Goal: Task Accomplishment & Management: Use online tool/utility

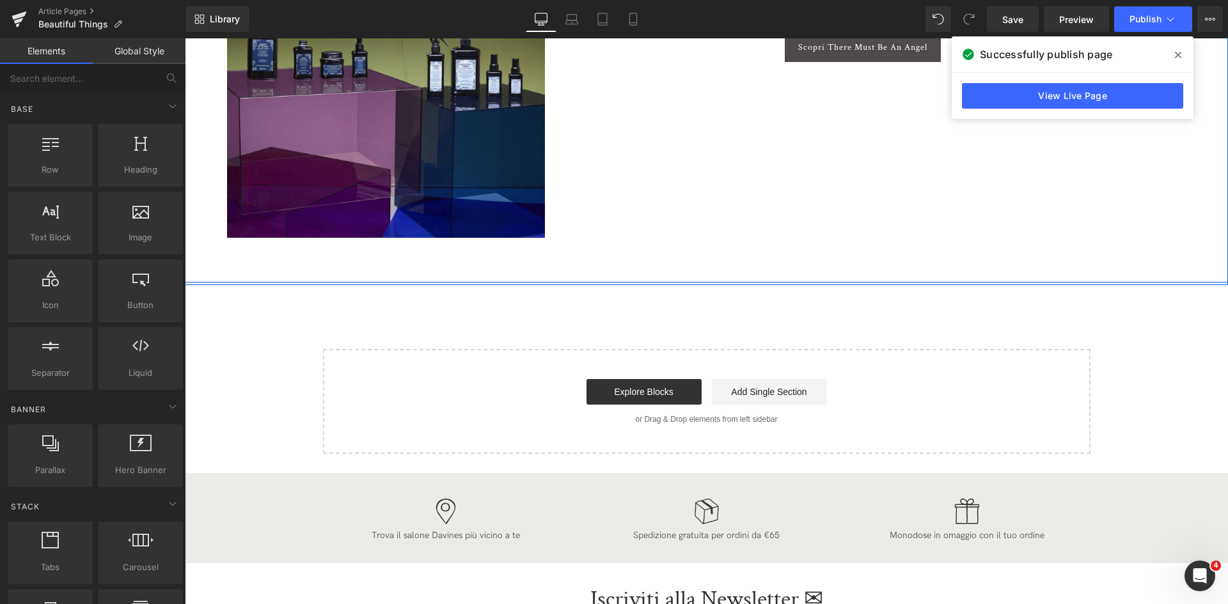
scroll to position [3624, 0]
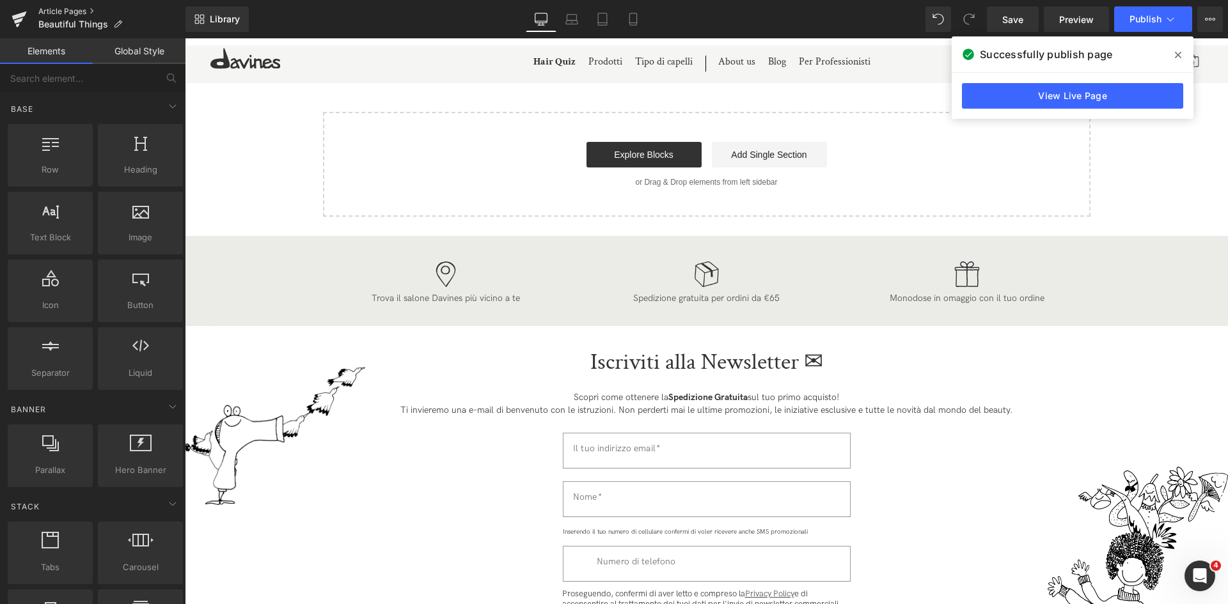
click at [77, 12] on link "Article Pages" at bounding box center [111, 11] width 147 height 10
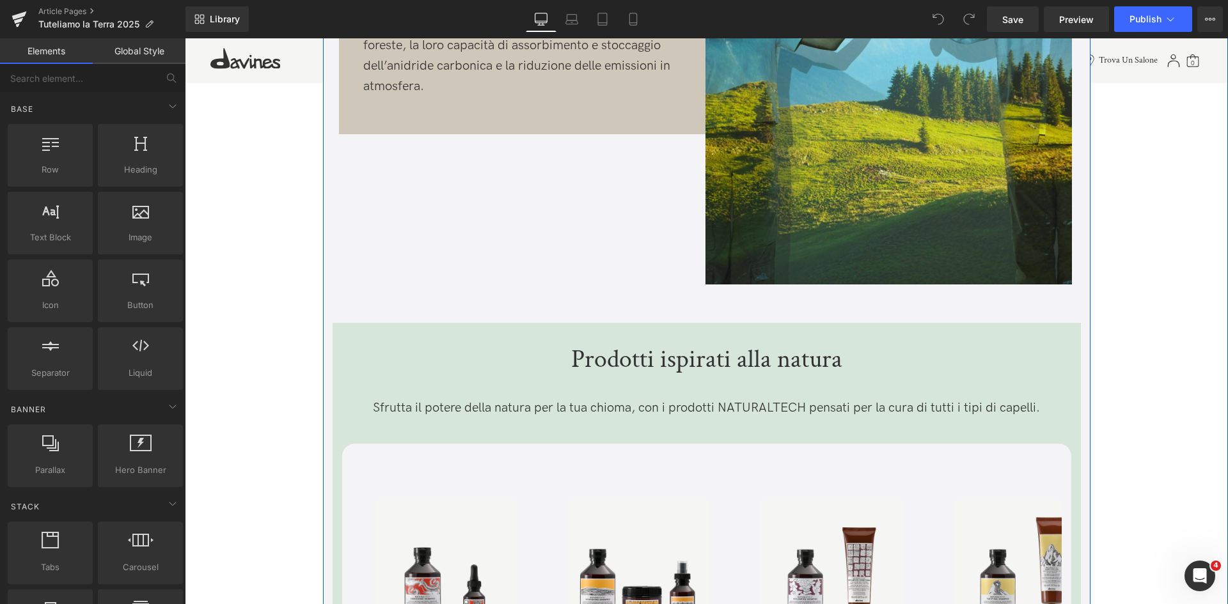
scroll to position [4029, 0]
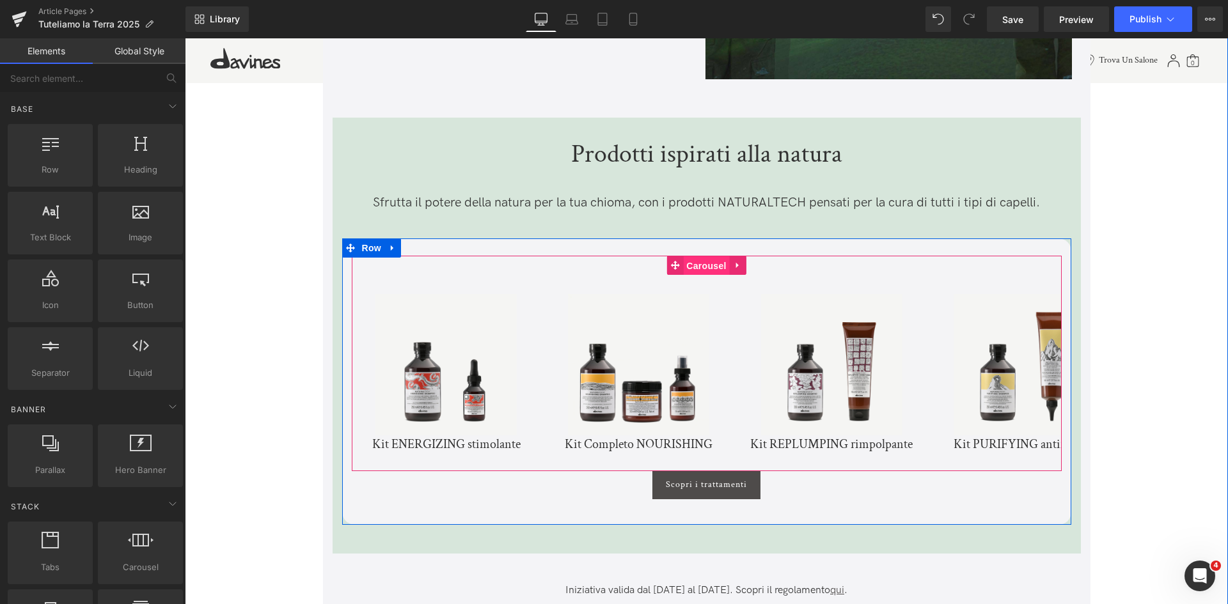
click at [703, 267] on span "Carousel" at bounding box center [706, 265] width 46 height 19
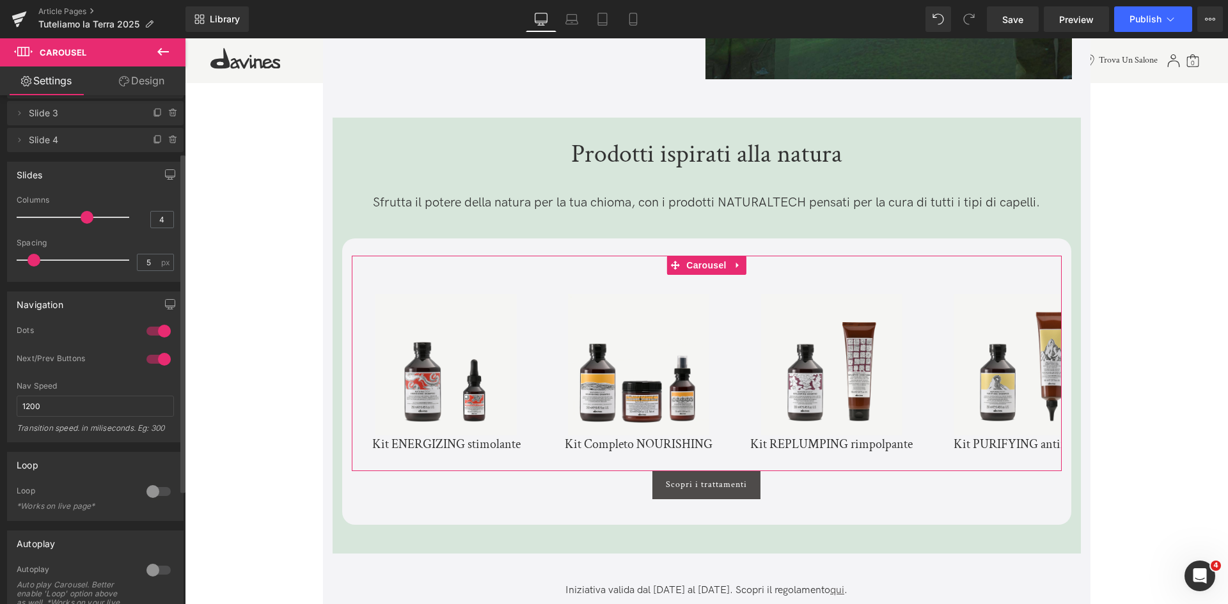
scroll to position [0, 0]
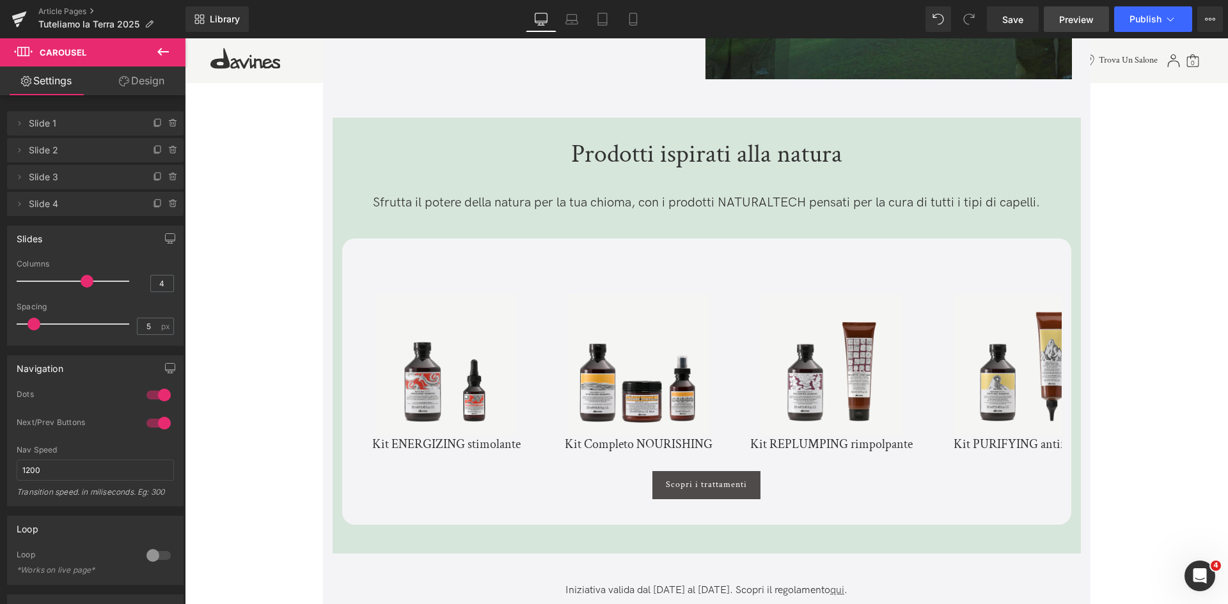
click at [1074, 19] on span "Preview" at bounding box center [1076, 19] width 35 height 13
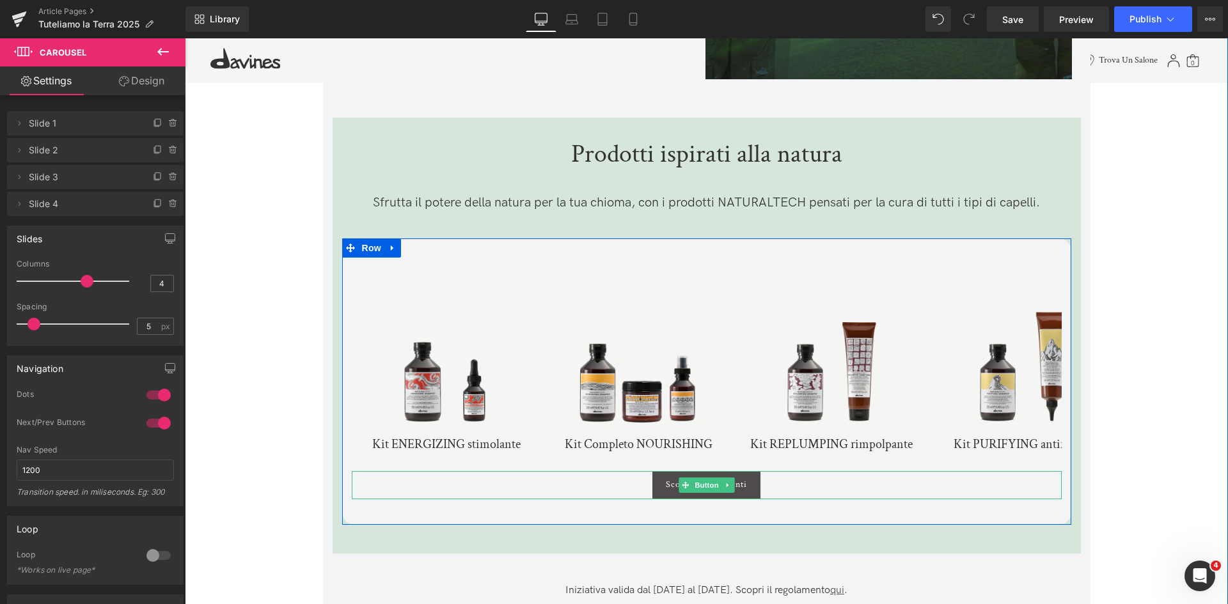
click at [777, 487] on div "Scopri i trattamenti" at bounding box center [707, 485] width 710 height 28
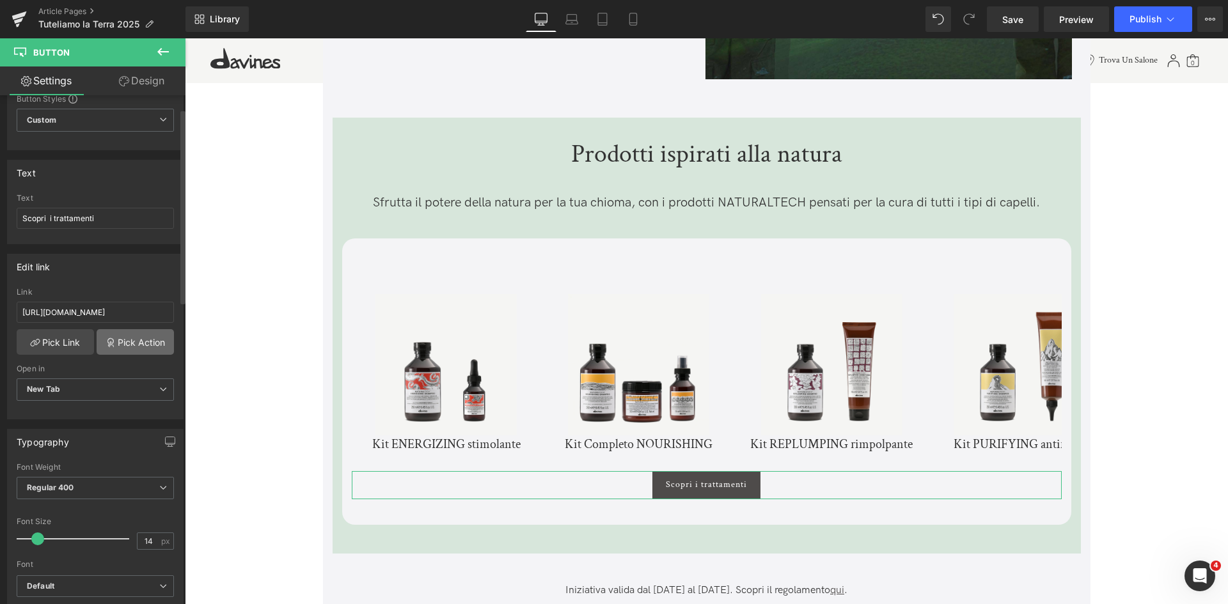
scroll to position [192, 0]
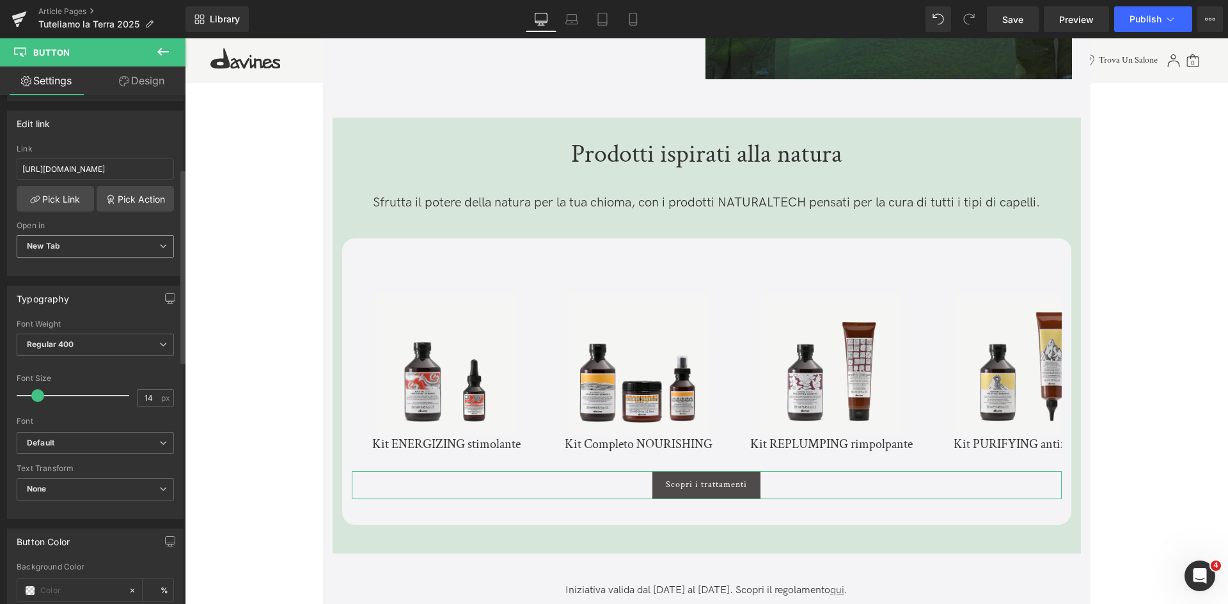
click at [129, 260] on div "New Tab Current Tab New Tab" at bounding box center [95, 249] width 157 height 29
click at [132, 247] on span "New Tab" at bounding box center [95, 246] width 157 height 22
click at [122, 267] on li "Current Tab" at bounding box center [93, 269] width 152 height 19
click at [1011, 19] on span "Save" at bounding box center [1012, 19] width 21 height 13
click at [227, 25] on link "Library" at bounding box center [216, 19] width 63 height 26
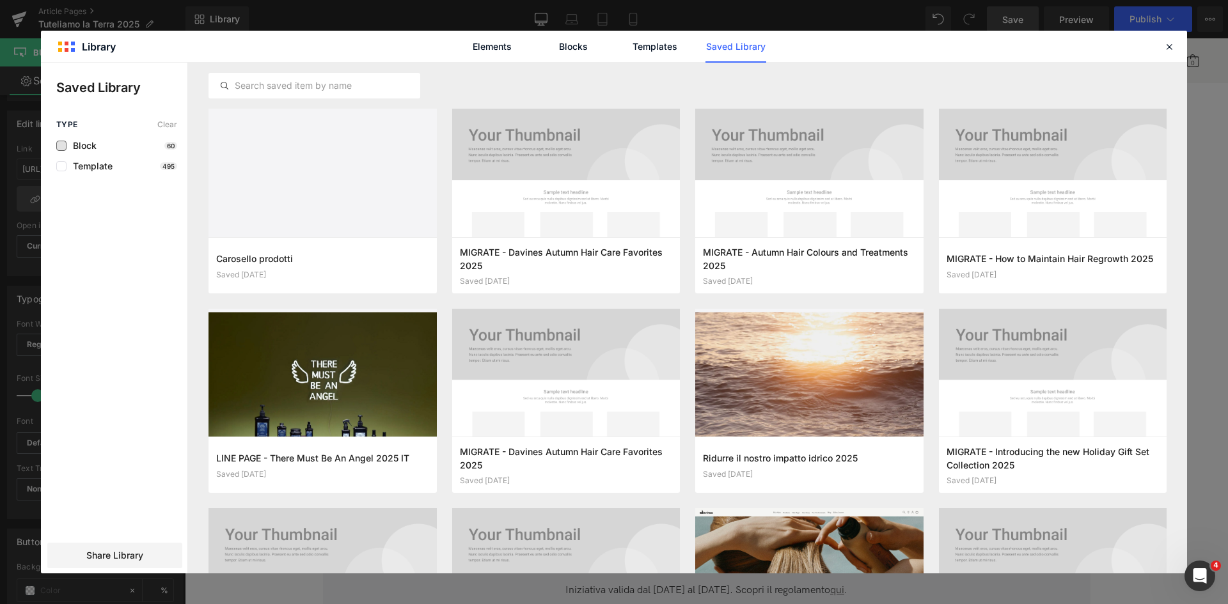
click at [93, 149] on span "Block" at bounding box center [82, 146] width 30 height 10
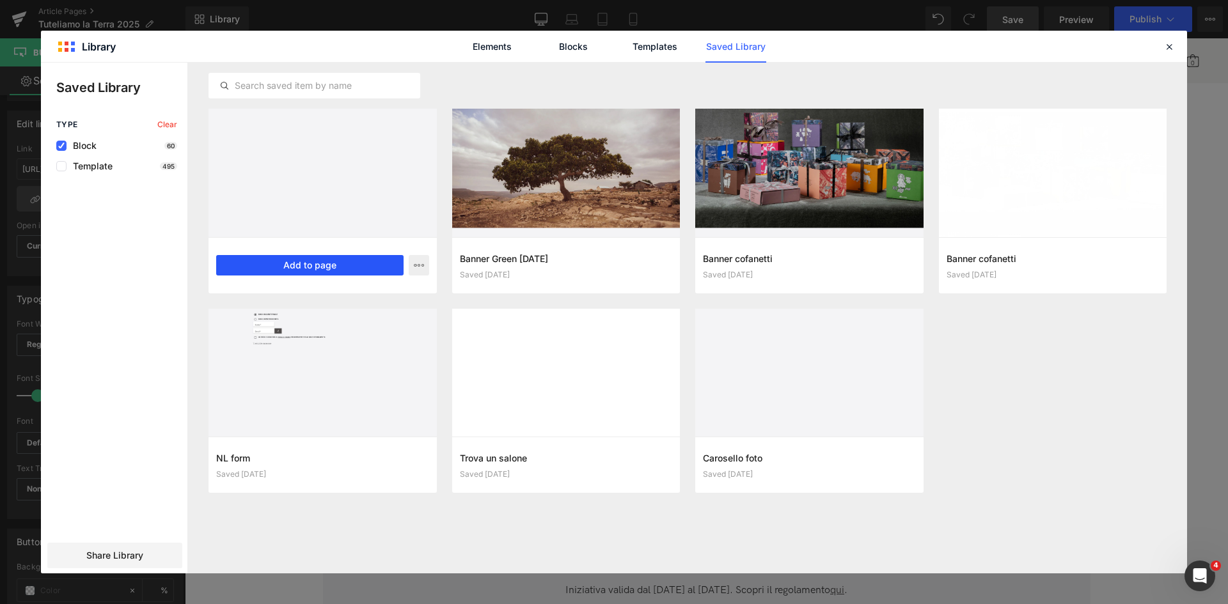
click at [359, 260] on button "Add to page" at bounding box center [309, 265] width 187 height 20
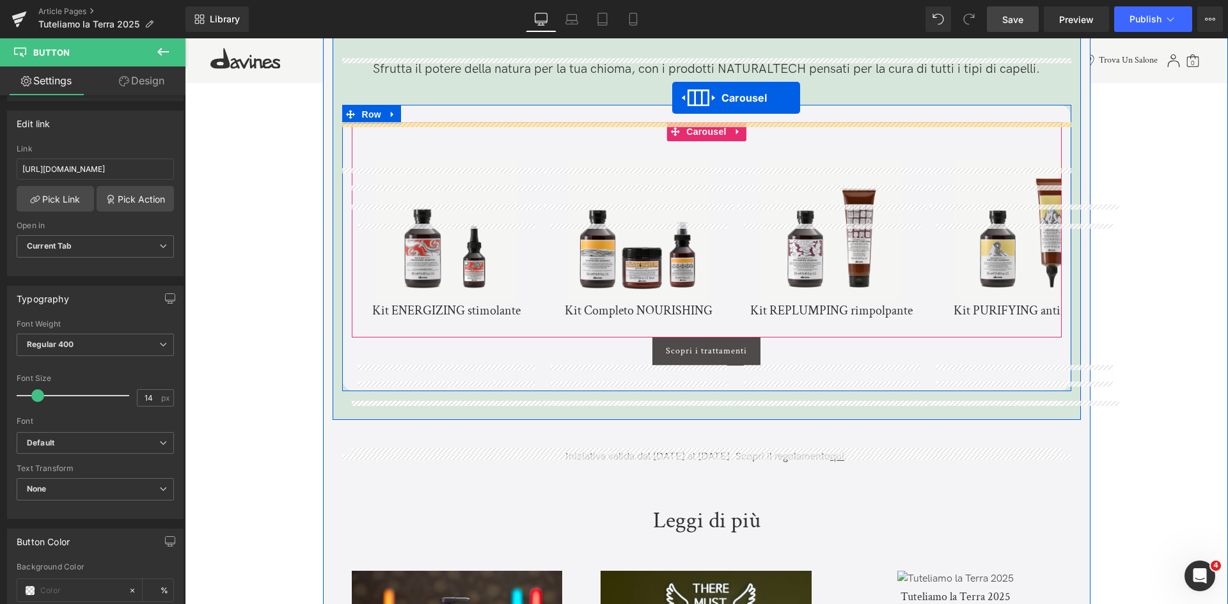
scroll to position [4099, 0]
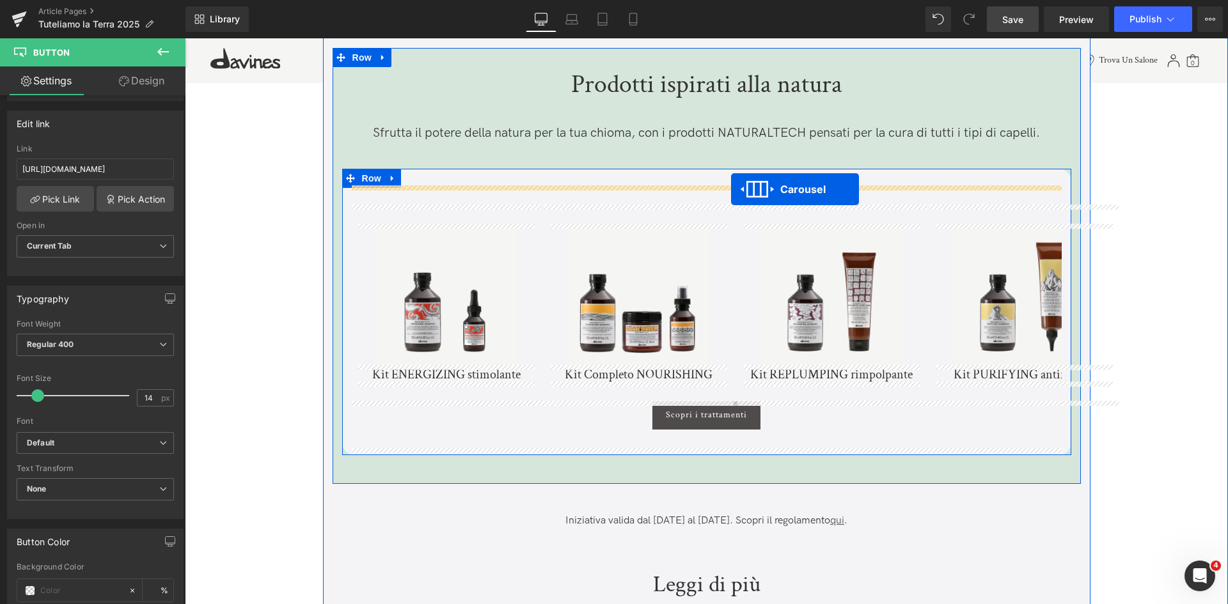
drag, startPoint x: 673, startPoint y: 366, endPoint x: 731, endPoint y: 189, distance: 185.7
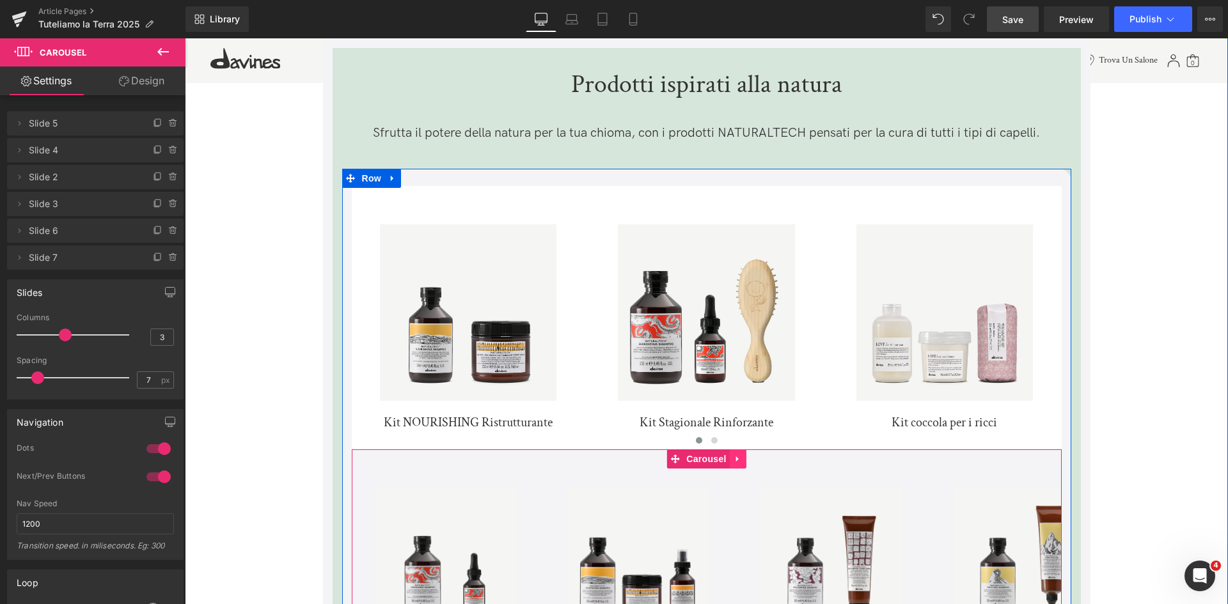
click at [735, 458] on icon at bounding box center [736, 460] width 3 height 6
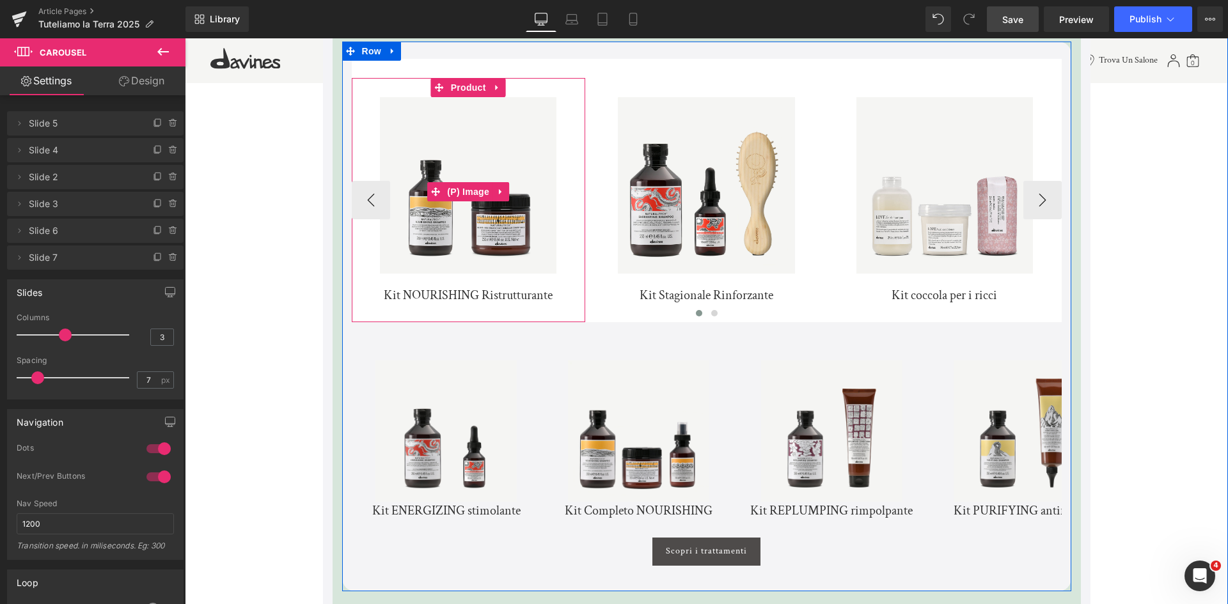
scroll to position [4227, 0]
click at [480, 91] on span "Product" at bounding box center [469, 86] width 42 height 19
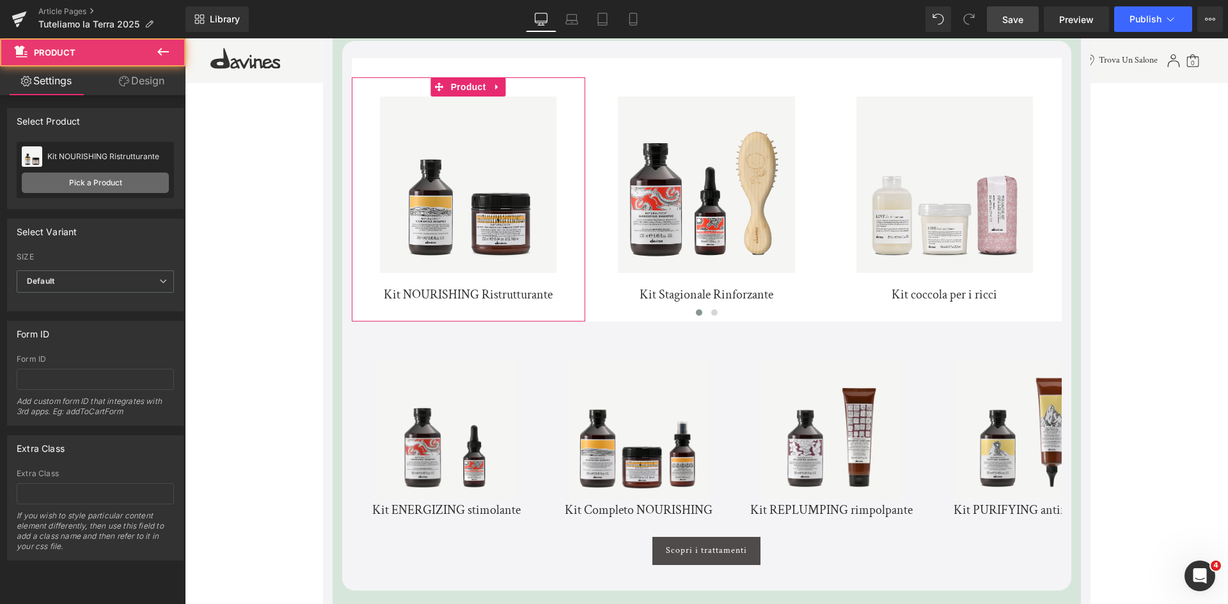
click at [100, 191] on link "Pick a Product" at bounding box center [95, 183] width 147 height 20
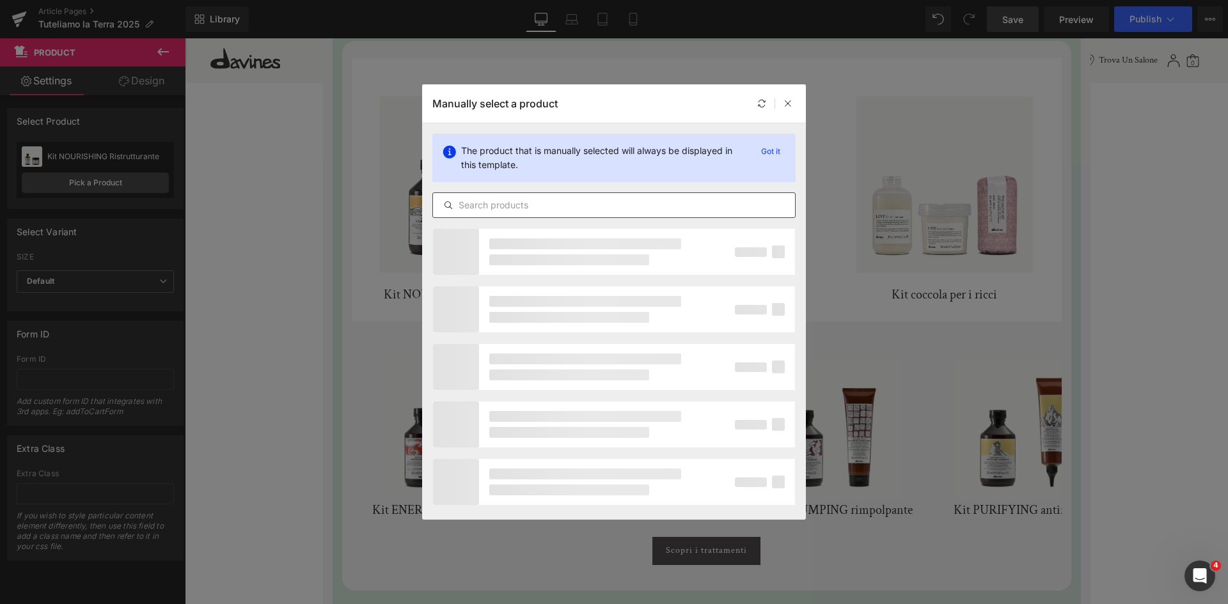
click at [477, 204] on input "text" at bounding box center [614, 205] width 362 height 15
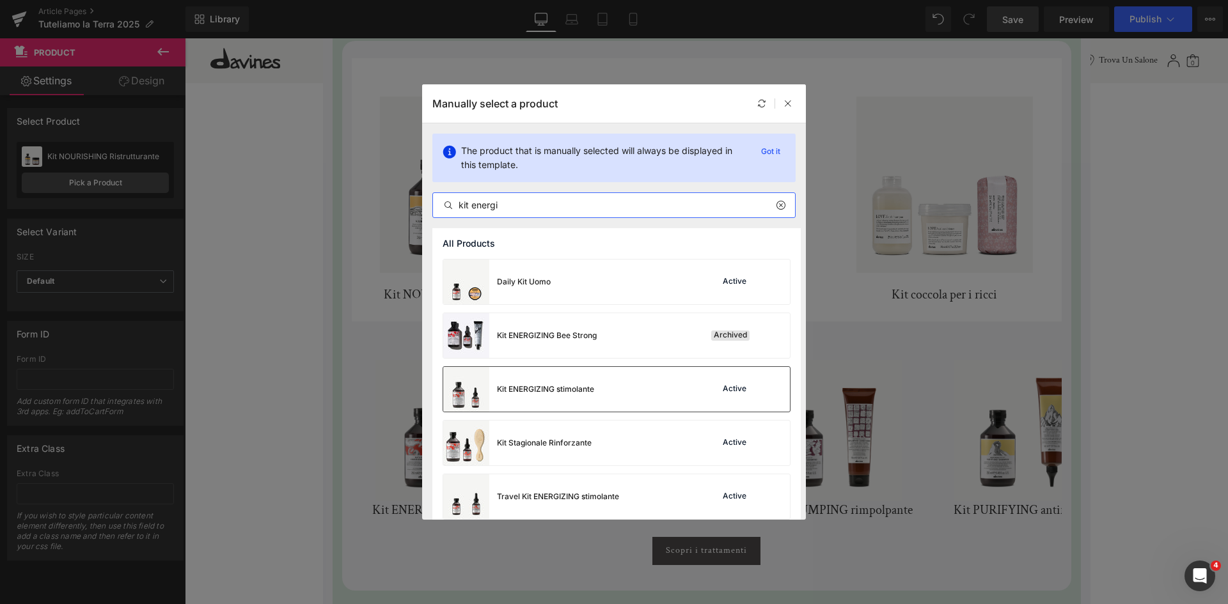
type input "kit energi"
click at [560, 402] on div "Kit ENERGIZING stimolante" at bounding box center [518, 389] width 151 height 45
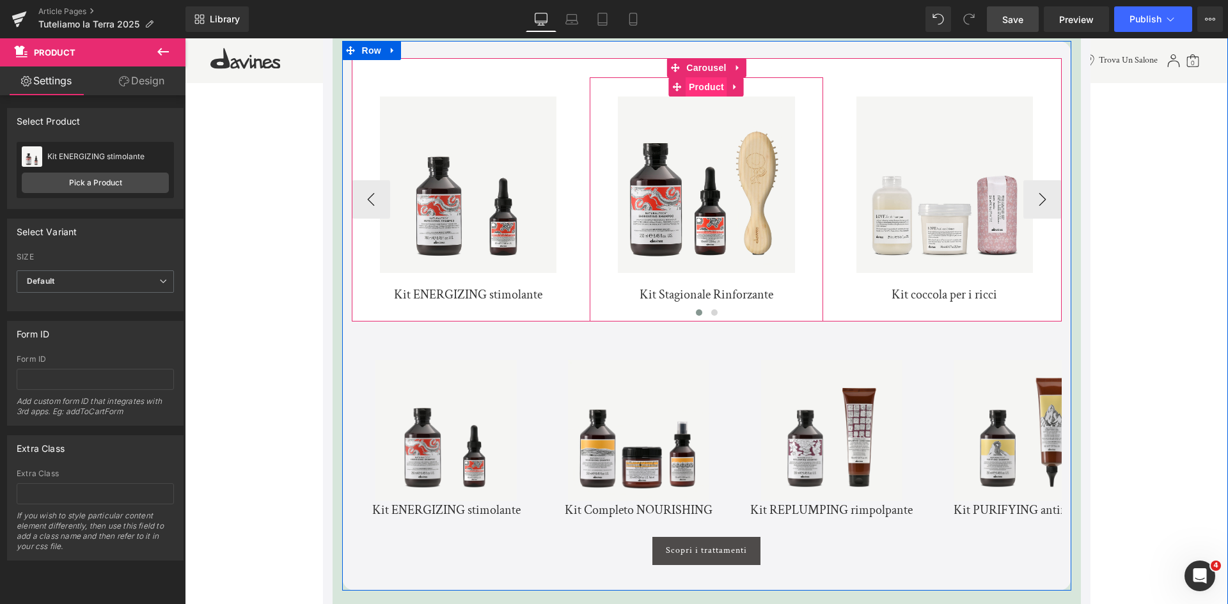
click at [705, 89] on span "Product" at bounding box center [707, 86] width 42 height 19
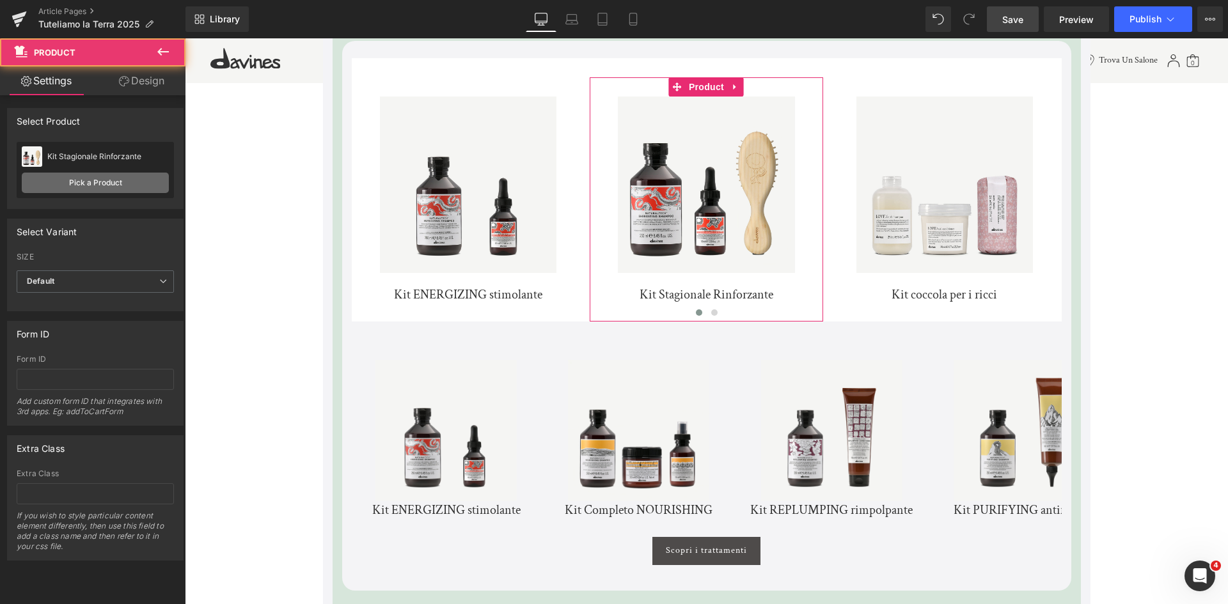
click at [138, 177] on link "Pick a Product" at bounding box center [95, 183] width 147 height 20
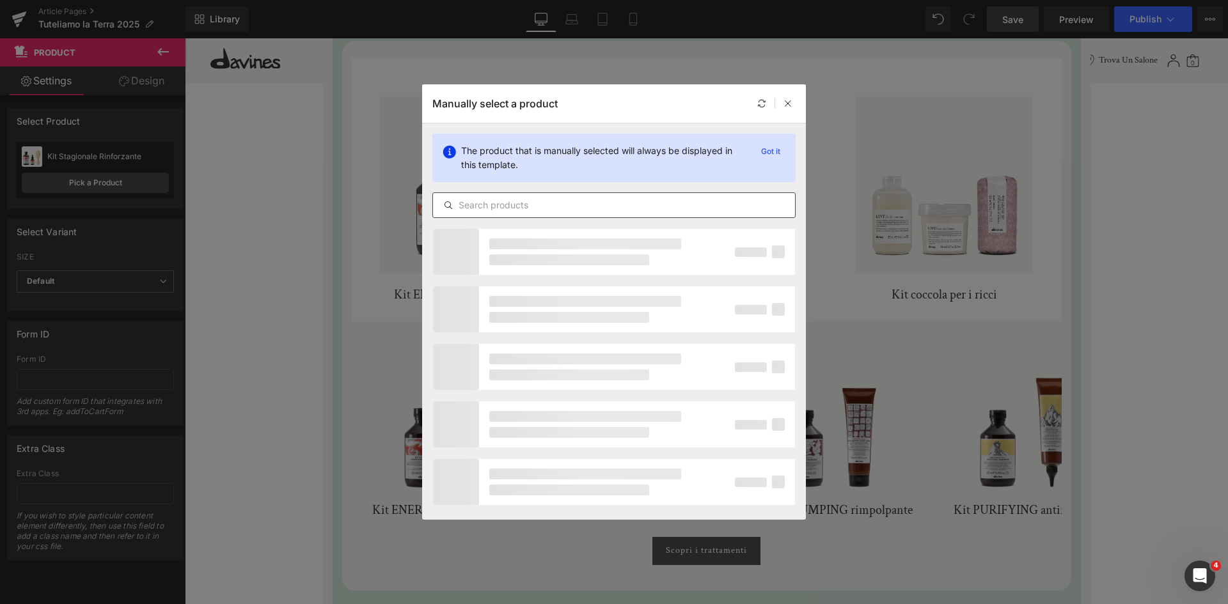
click at [519, 208] on input "text" at bounding box center [614, 205] width 362 height 15
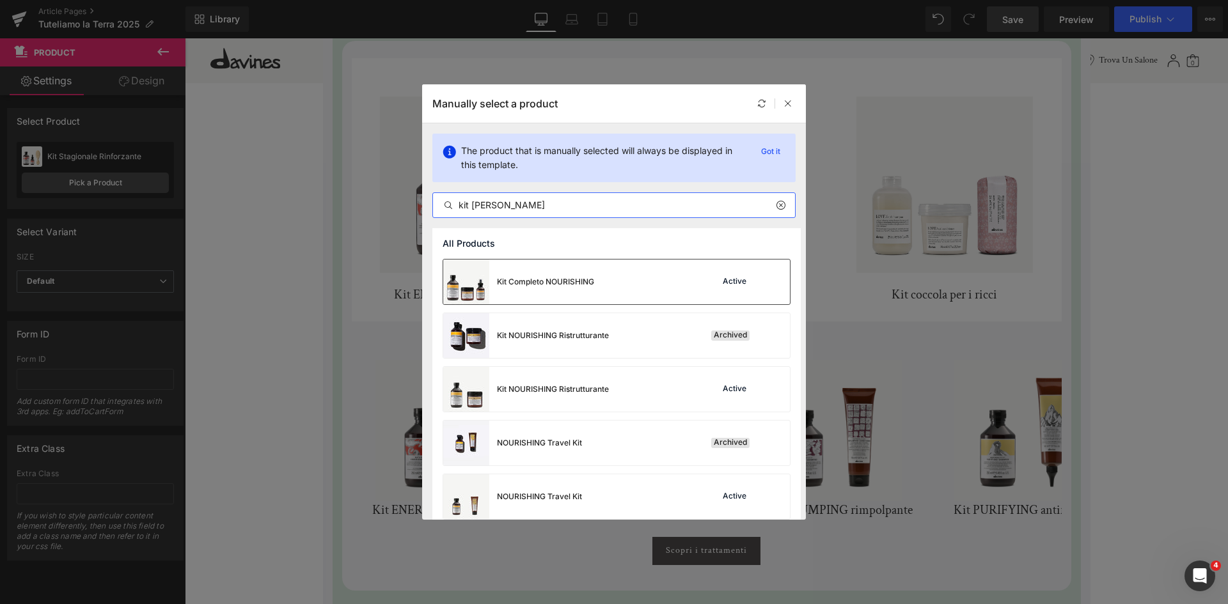
type input "kit nouri"
click at [638, 292] on div "Kit Completo NOURISHING Active" at bounding box center [616, 282] width 347 height 45
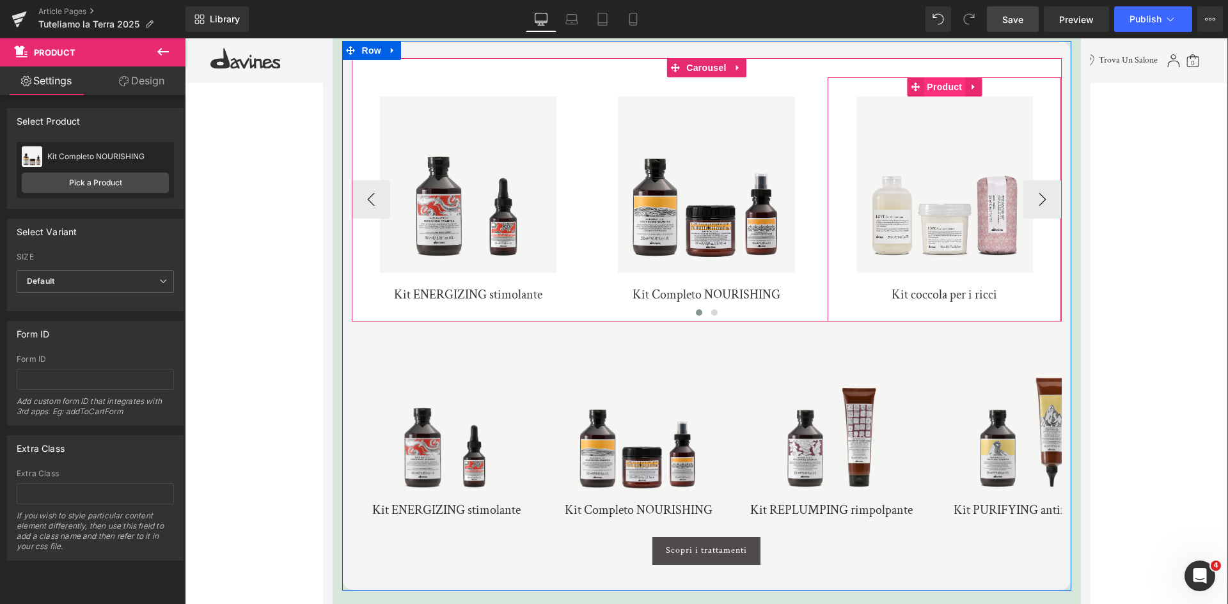
click at [950, 92] on span "Product" at bounding box center [945, 86] width 42 height 19
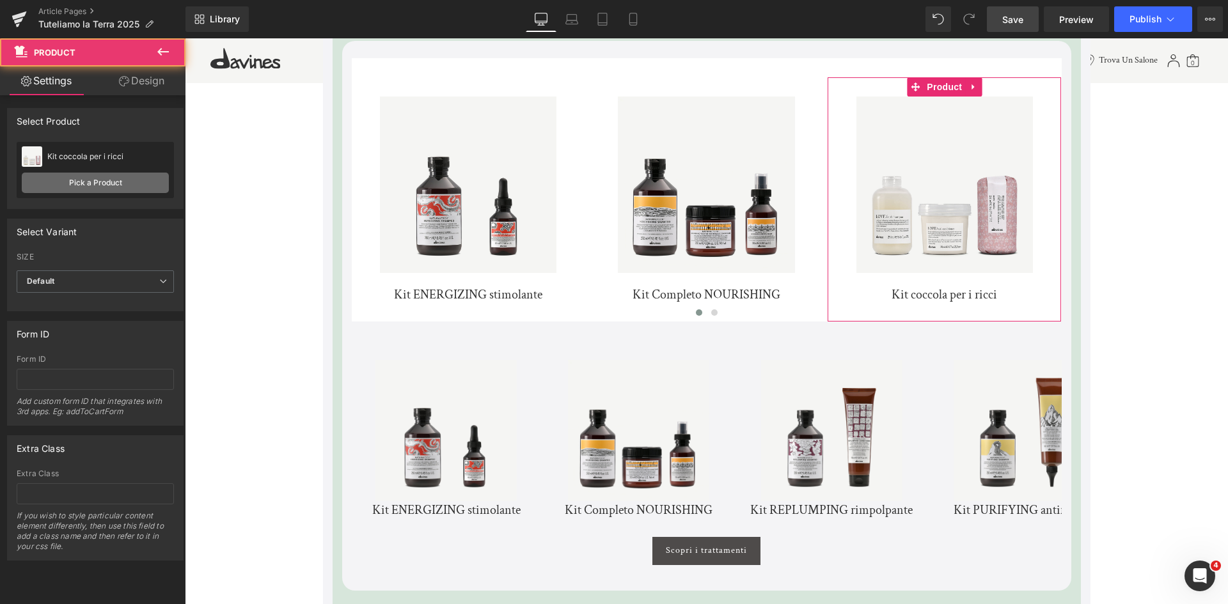
click at [157, 185] on link "Pick a Product" at bounding box center [95, 183] width 147 height 20
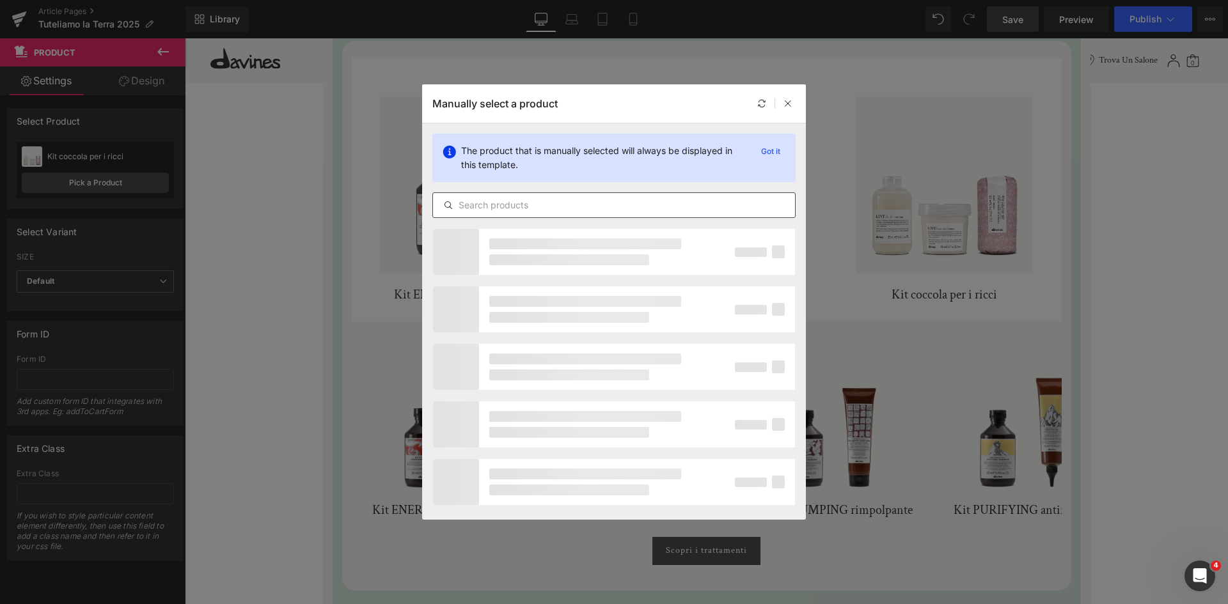
click at [507, 196] on div at bounding box center [613, 206] width 363 height 26
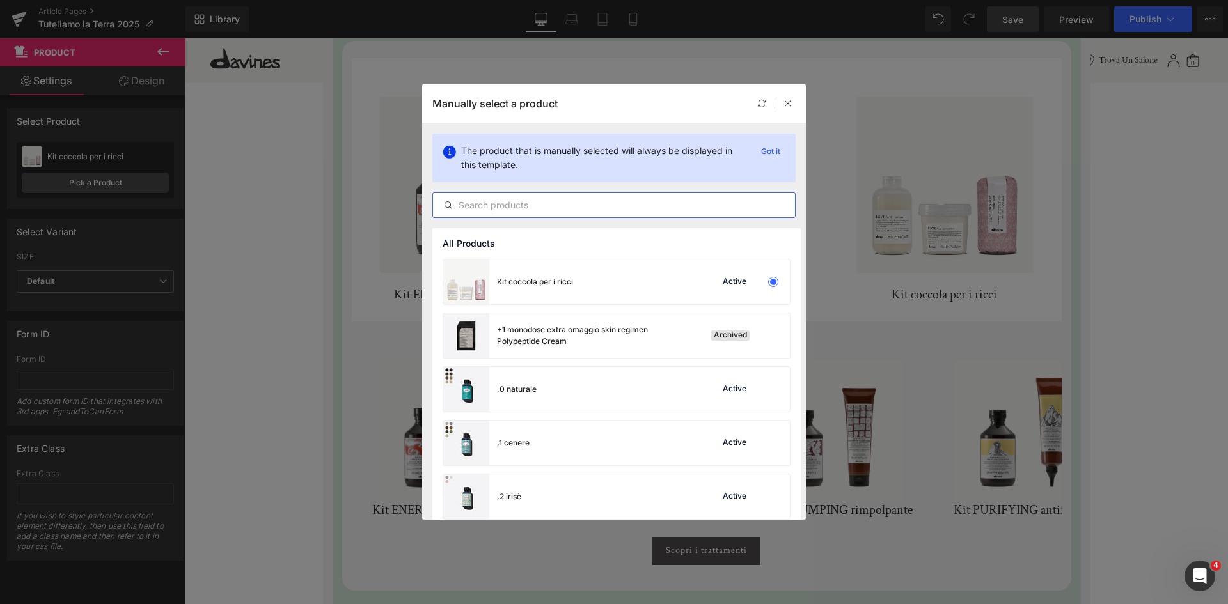
click at [517, 204] on input "text" at bounding box center [614, 205] width 362 height 15
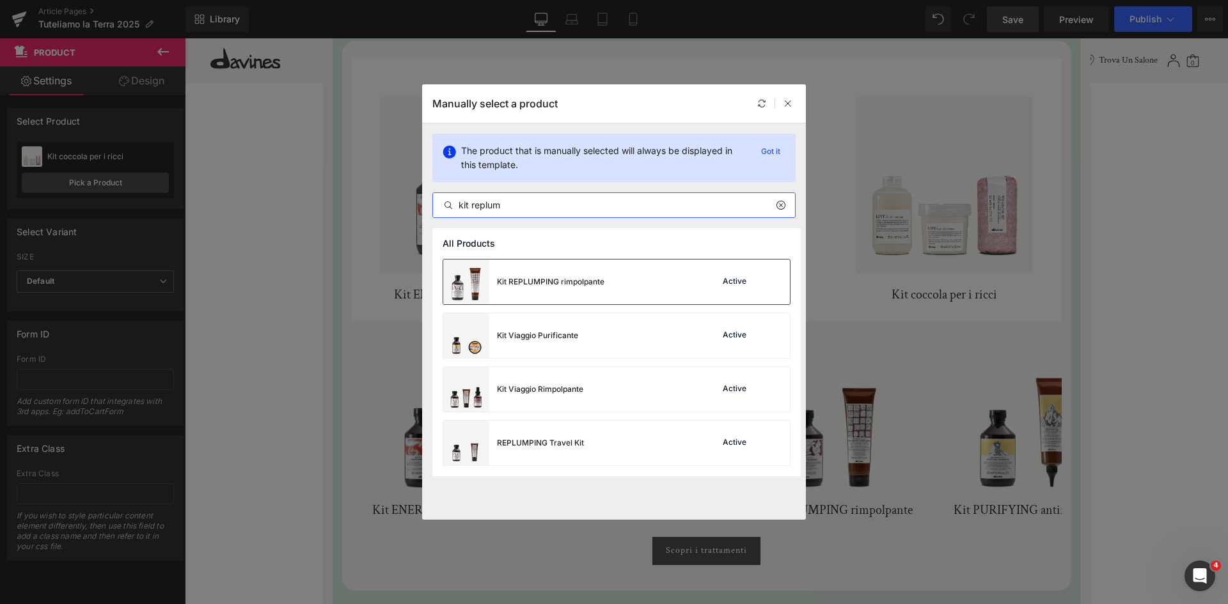
type input "kit replum"
click at [566, 294] on div "Kit REPLUMPING rimpolpante" at bounding box center [523, 282] width 161 height 45
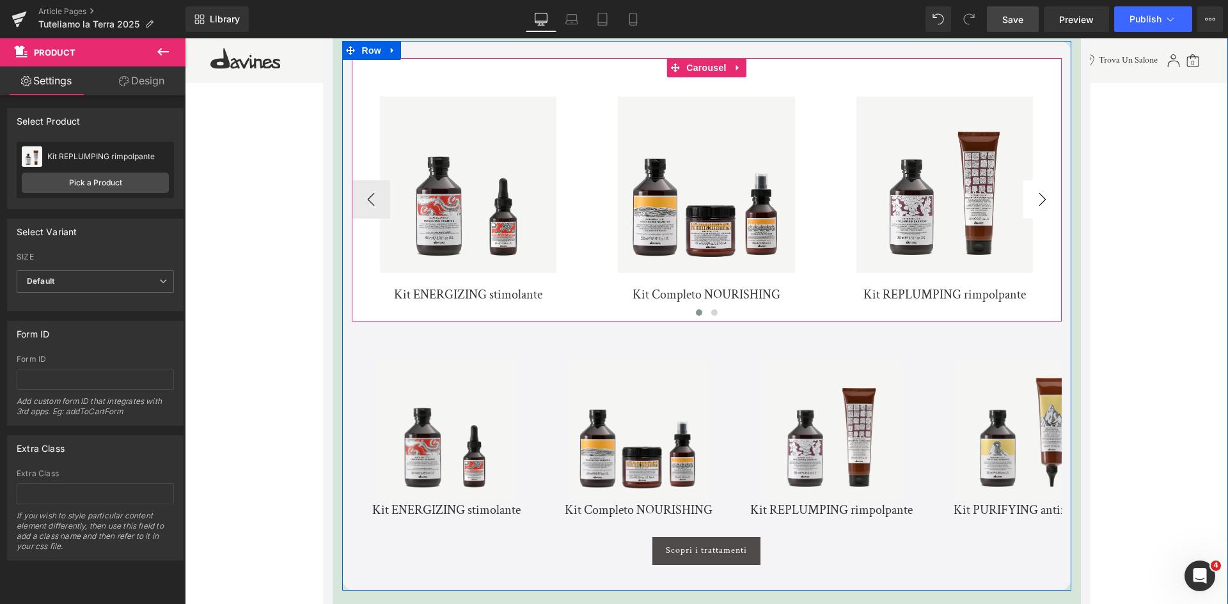
click at [1042, 207] on button "›" at bounding box center [1042, 199] width 38 height 38
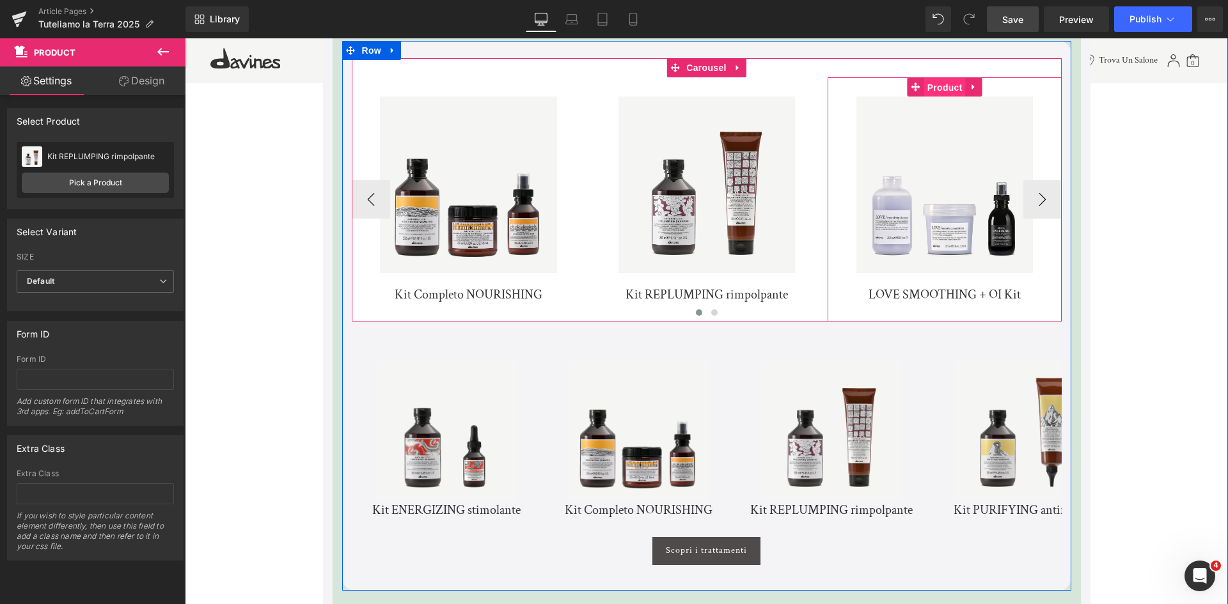
click at [956, 94] on span "Product" at bounding box center [945, 87] width 42 height 19
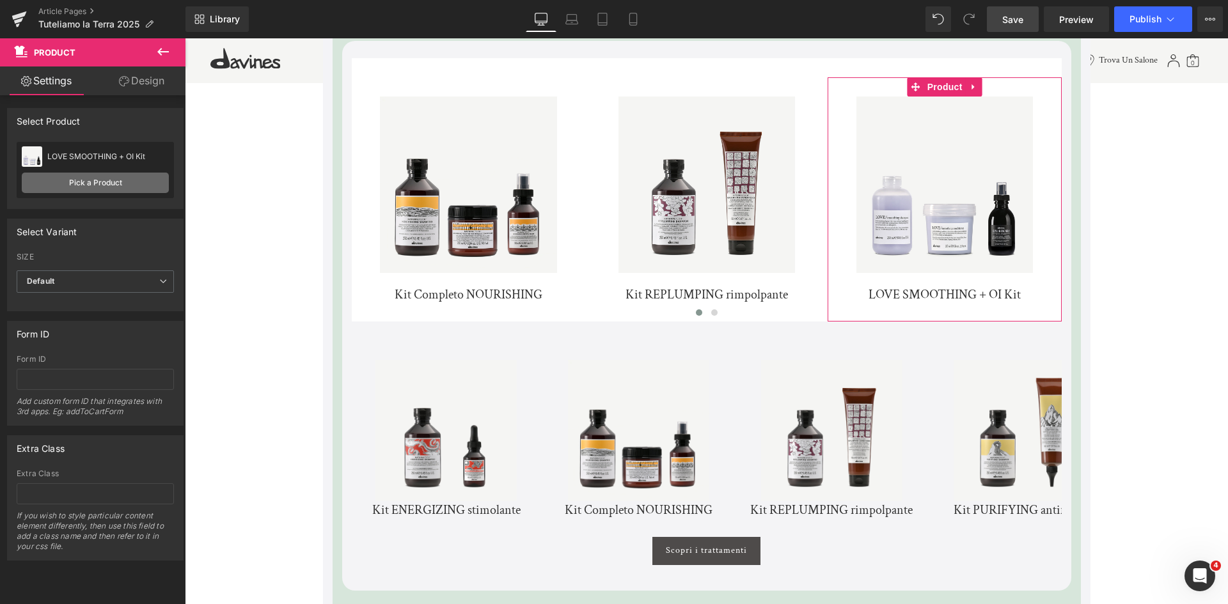
click at [77, 185] on link "Pick a Product" at bounding box center [95, 183] width 147 height 20
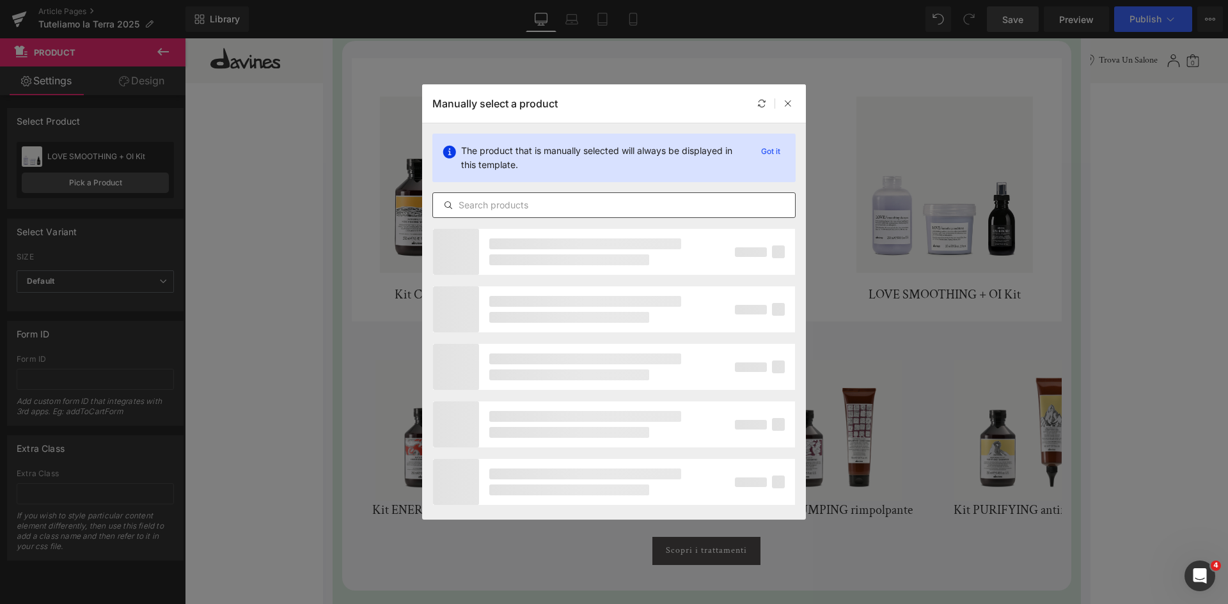
click at [515, 209] on input "text" at bounding box center [614, 205] width 362 height 15
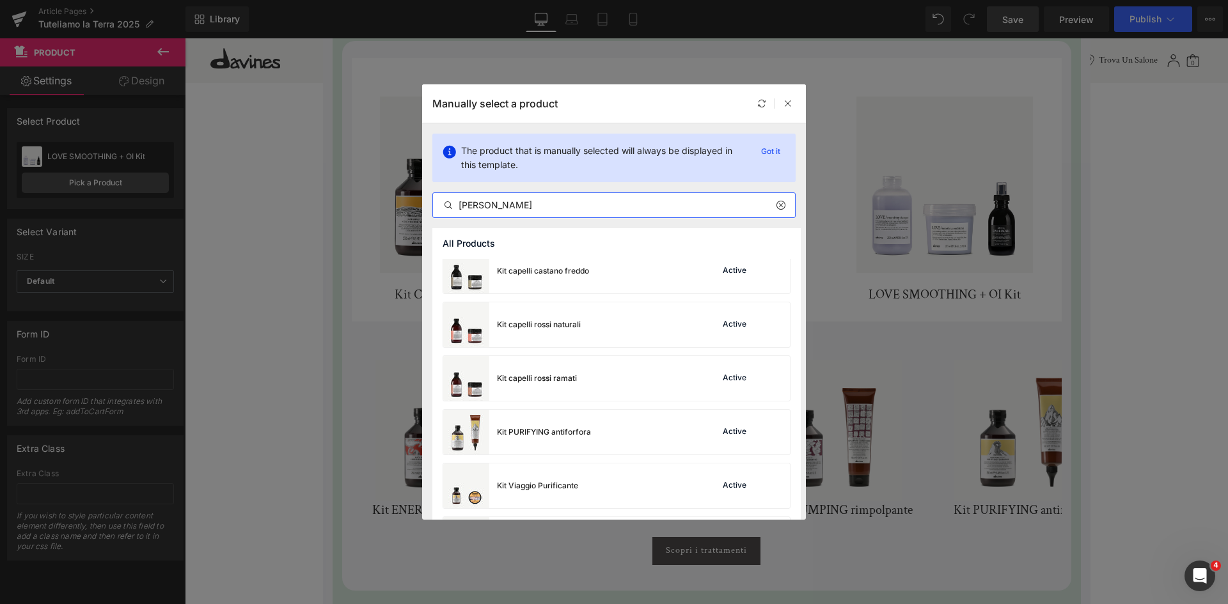
scroll to position [192, 0]
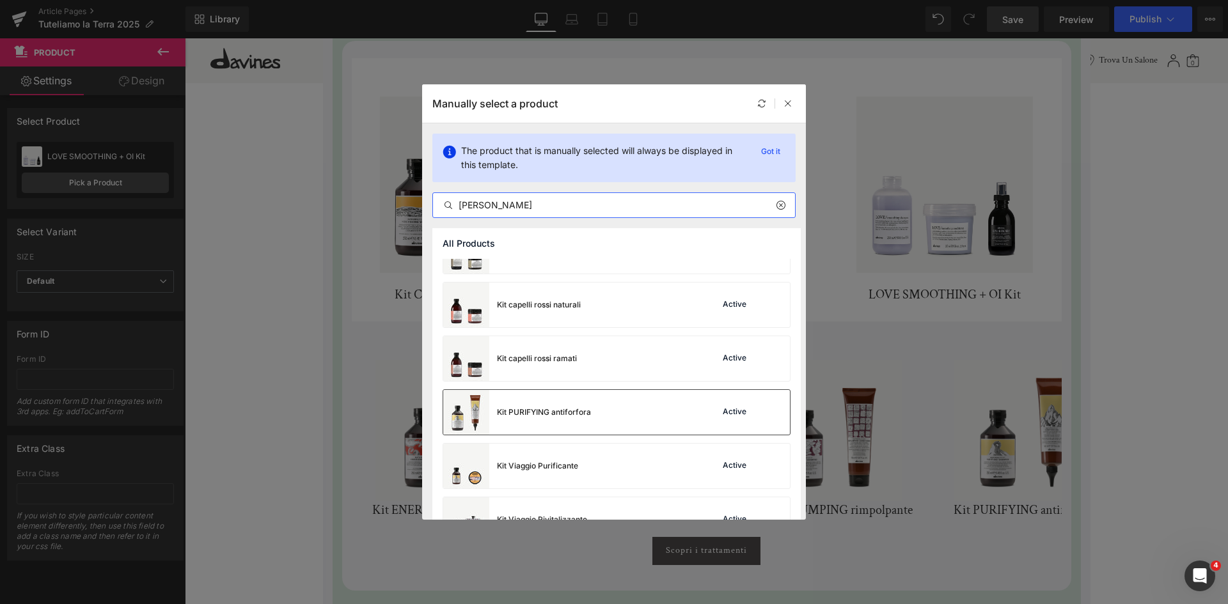
type input "kit puri"
click at [579, 413] on div "Kit PURIFYING antiforfora" at bounding box center [544, 413] width 94 height 12
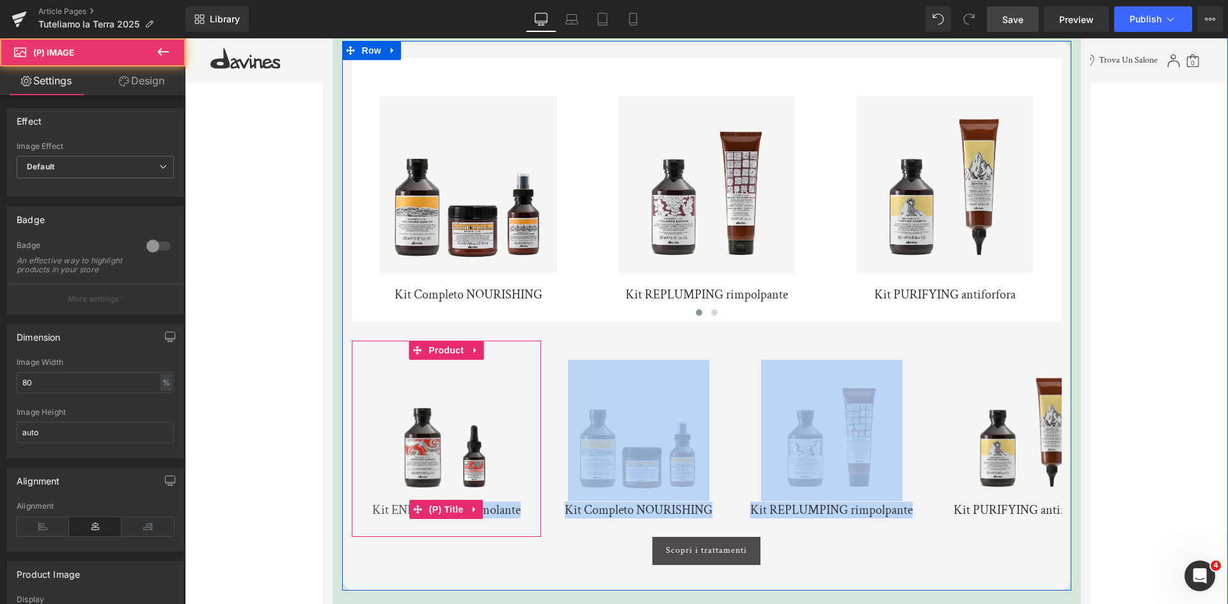
drag, startPoint x: 590, startPoint y: 500, endPoint x: 471, endPoint y: 512, distance: 119.6
click at [471, 512] on div "Sale Off (P) Image Kit ENERGIZING stimolante (P) Title Product" at bounding box center [737, 439] width 771 height 196
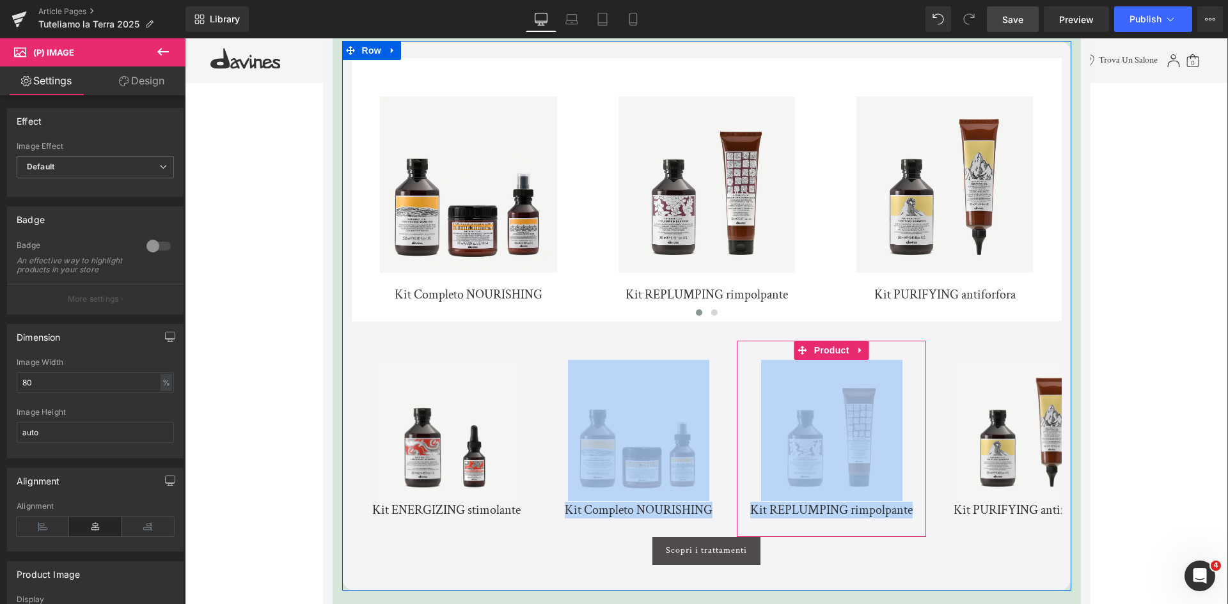
click at [984, 543] on div "Scopri i trattamenti" at bounding box center [707, 551] width 710 height 28
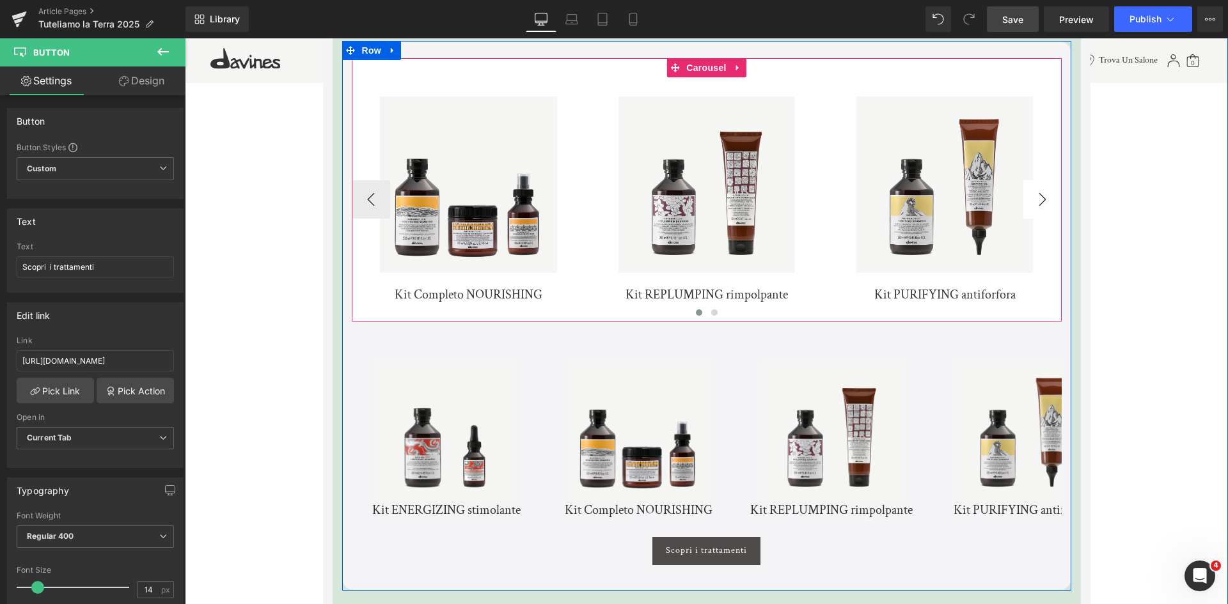
click at [1040, 203] on button "›" at bounding box center [1042, 199] width 38 height 38
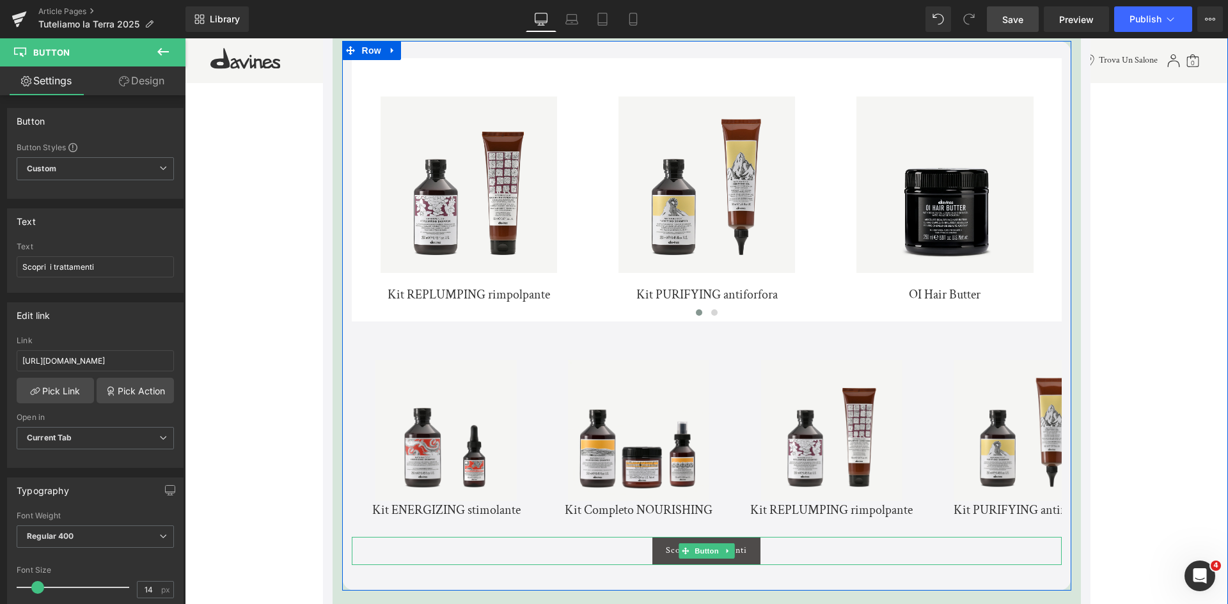
click at [1030, 544] on div "Scopri i trattamenti" at bounding box center [707, 551] width 710 height 28
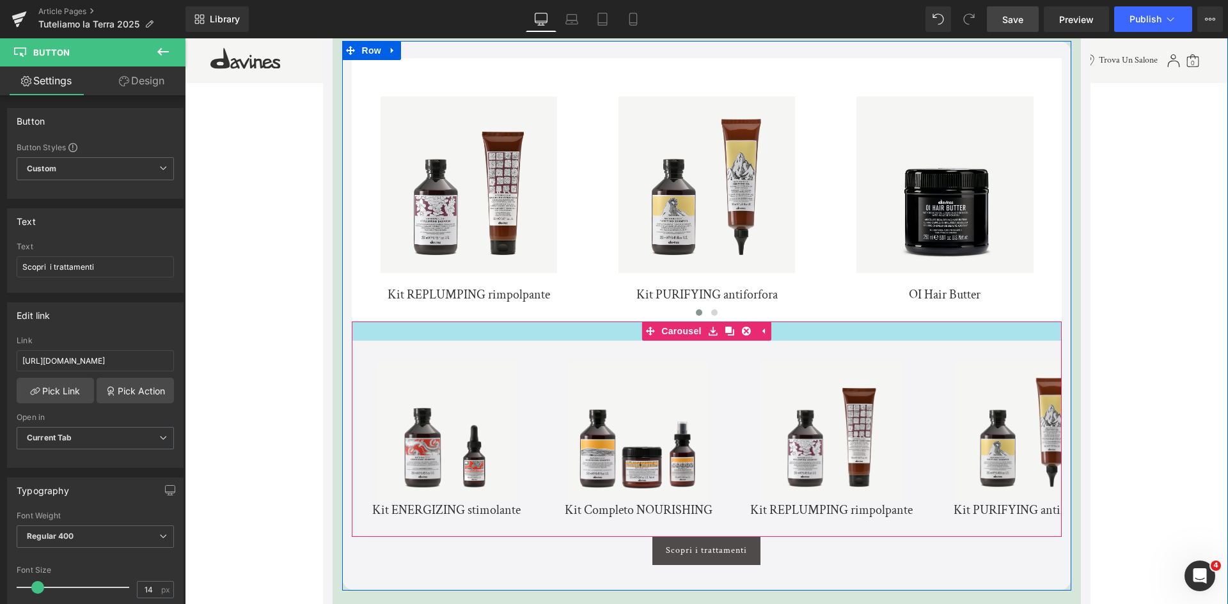
click at [869, 334] on div at bounding box center [707, 331] width 710 height 19
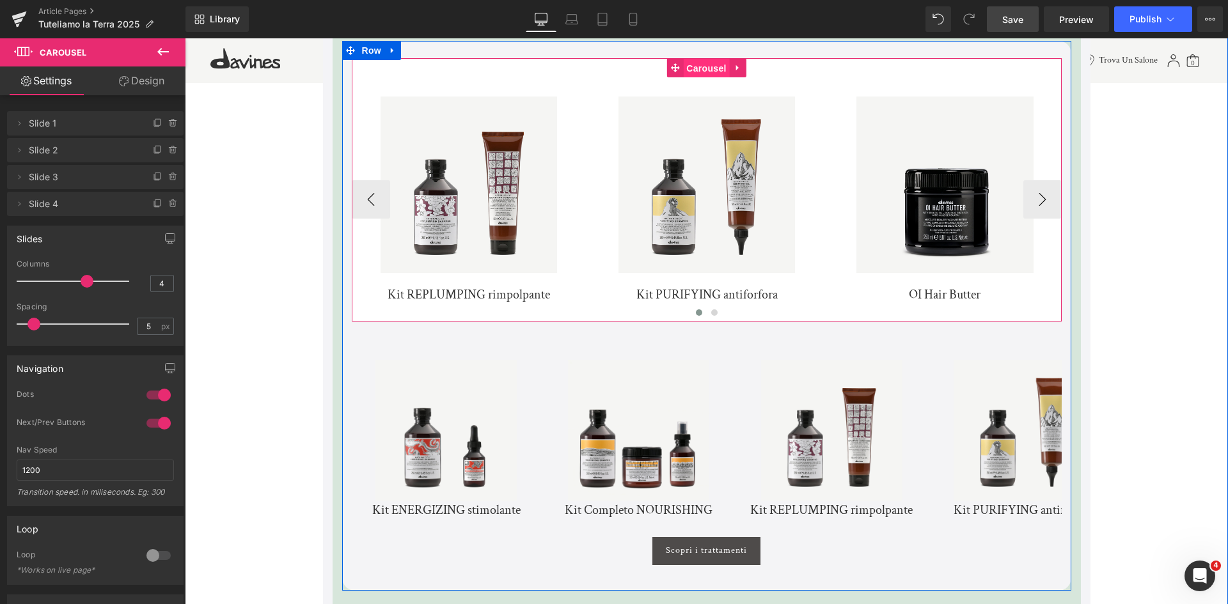
click at [695, 69] on span "Carousel" at bounding box center [706, 68] width 46 height 19
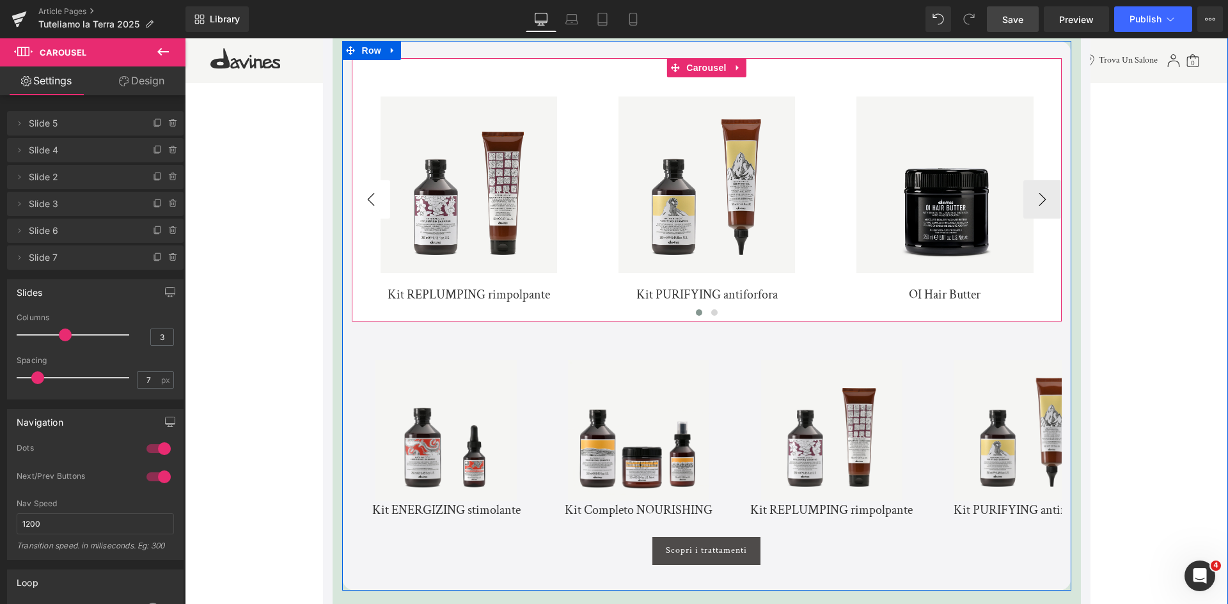
click at [370, 200] on button "‹" at bounding box center [371, 199] width 38 height 38
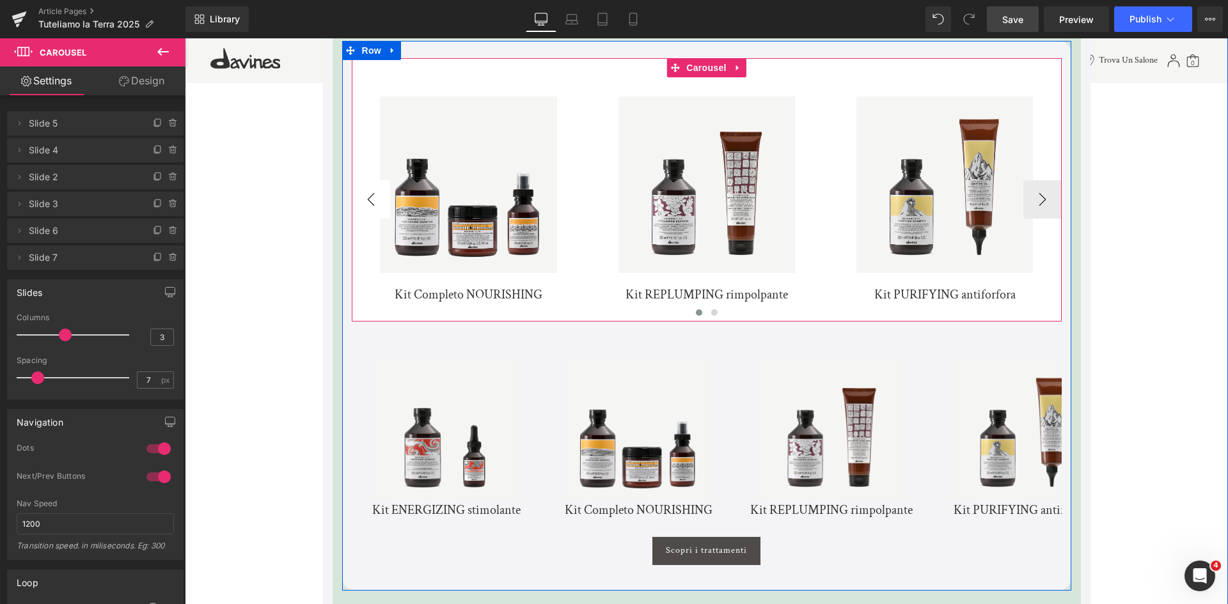
click at [370, 200] on button "‹" at bounding box center [371, 199] width 38 height 38
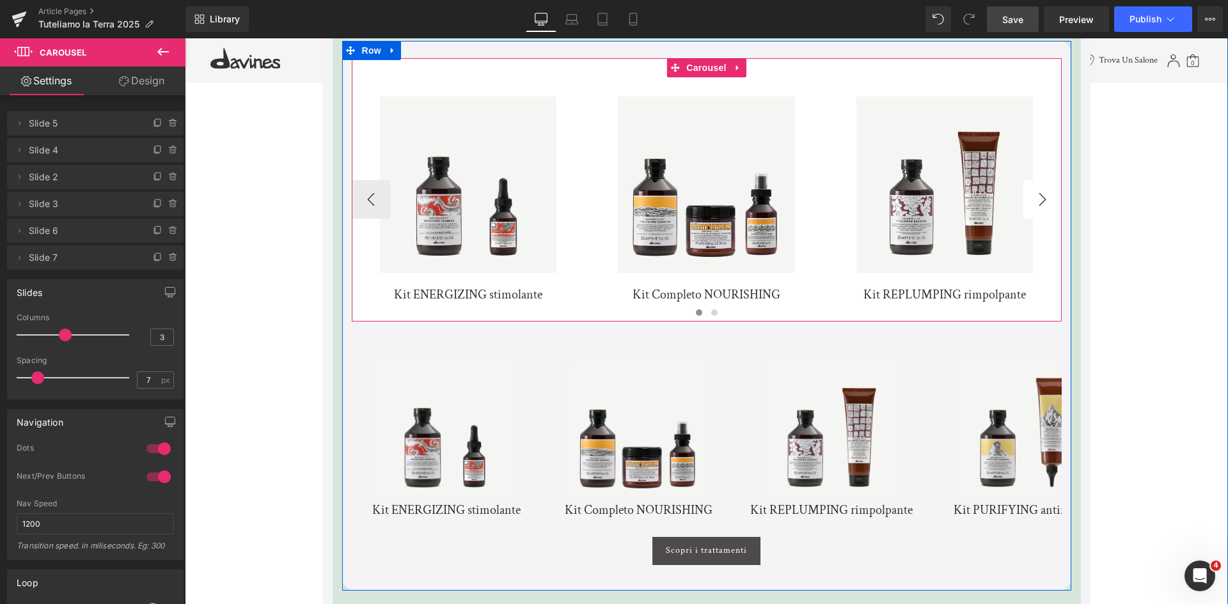
click at [1033, 206] on button "›" at bounding box center [1042, 199] width 38 height 38
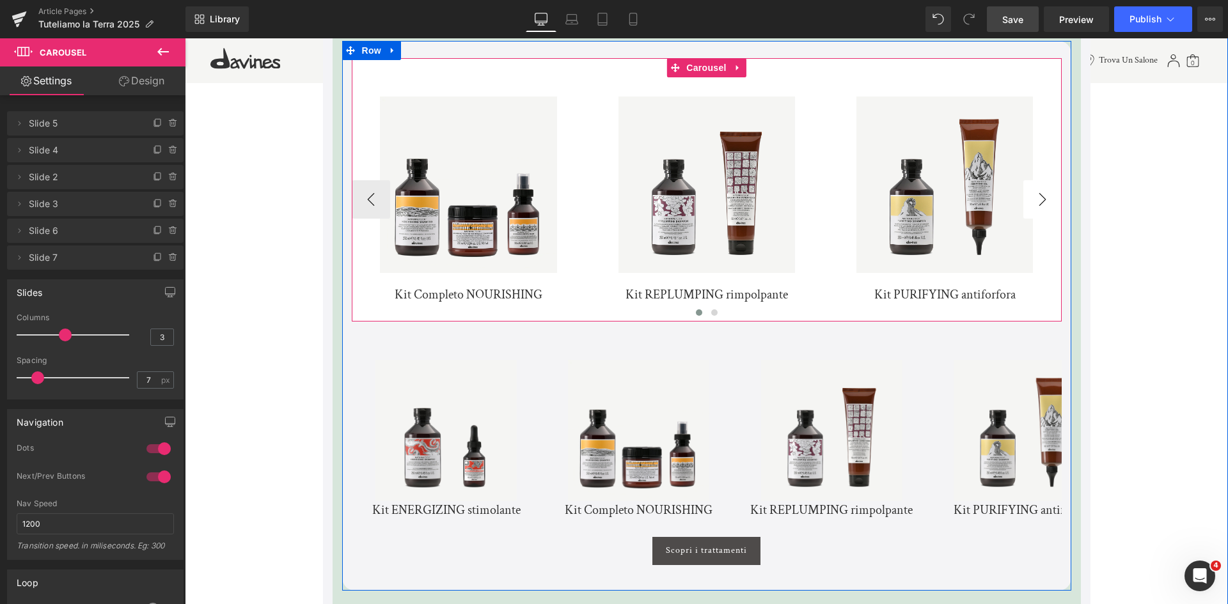
click at [1034, 206] on button "›" at bounding box center [1042, 199] width 38 height 38
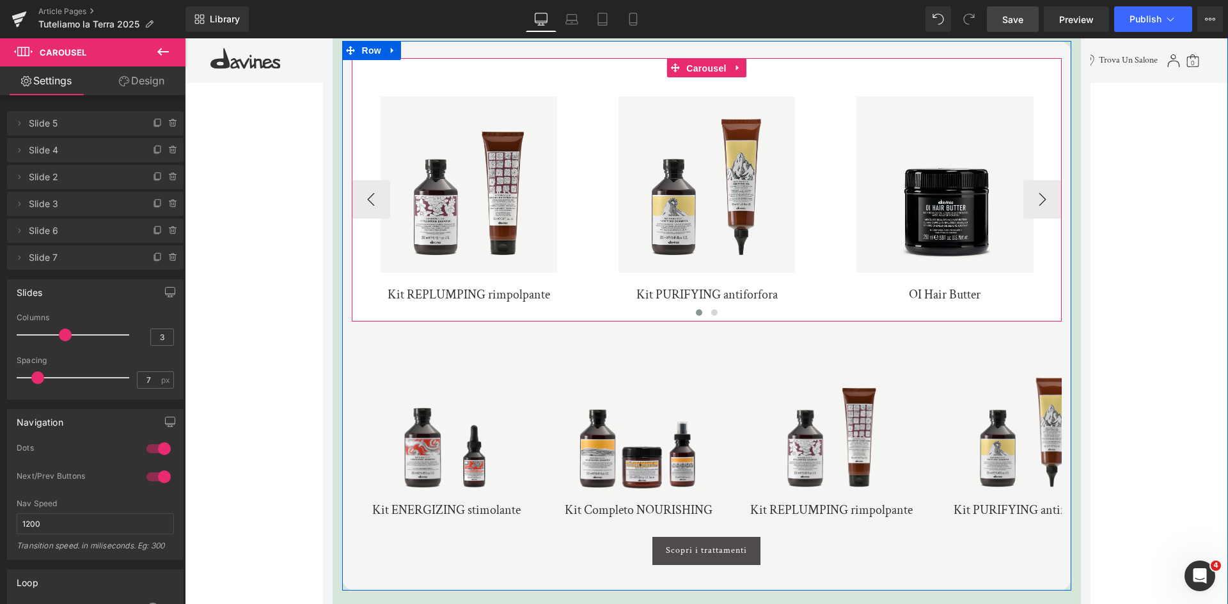
click at [702, 67] on span "Carousel" at bounding box center [706, 68] width 46 height 19
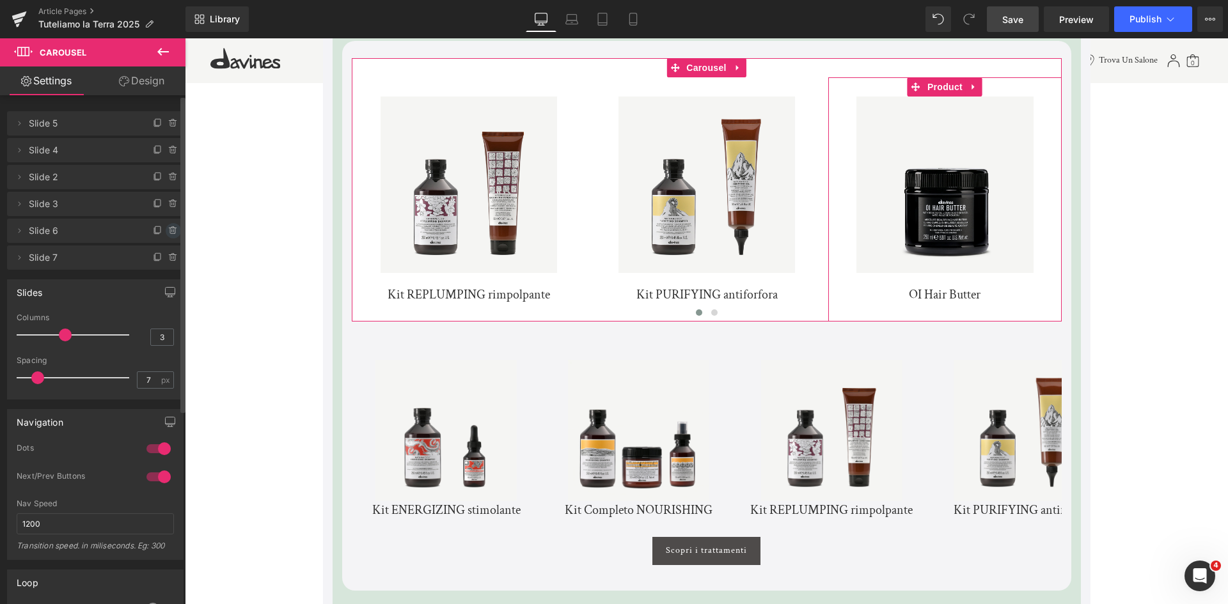
click at [168, 232] on icon at bounding box center [173, 231] width 10 height 10
click at [166, 232] on button "Delete" at bounding box center [159, 231] width 40 height 17
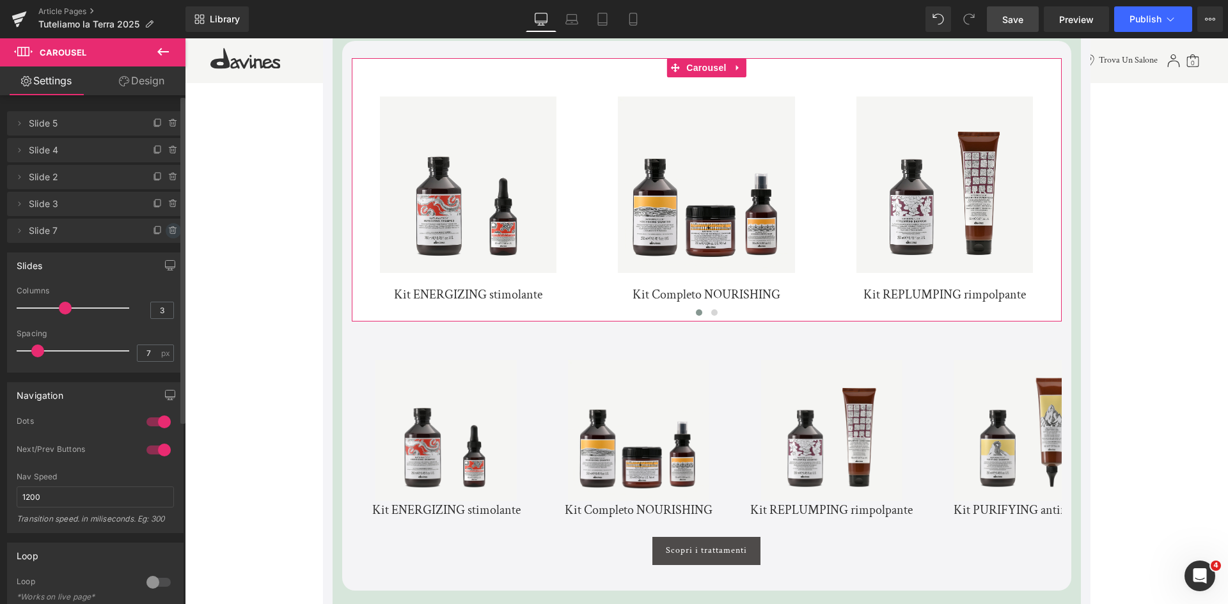
click at [172, 231] on icon at bounding box center [172, 231] width 0 height 3
click at [167, 231] on button "Delete" at bounding box center [159, 231] width 40 height 17
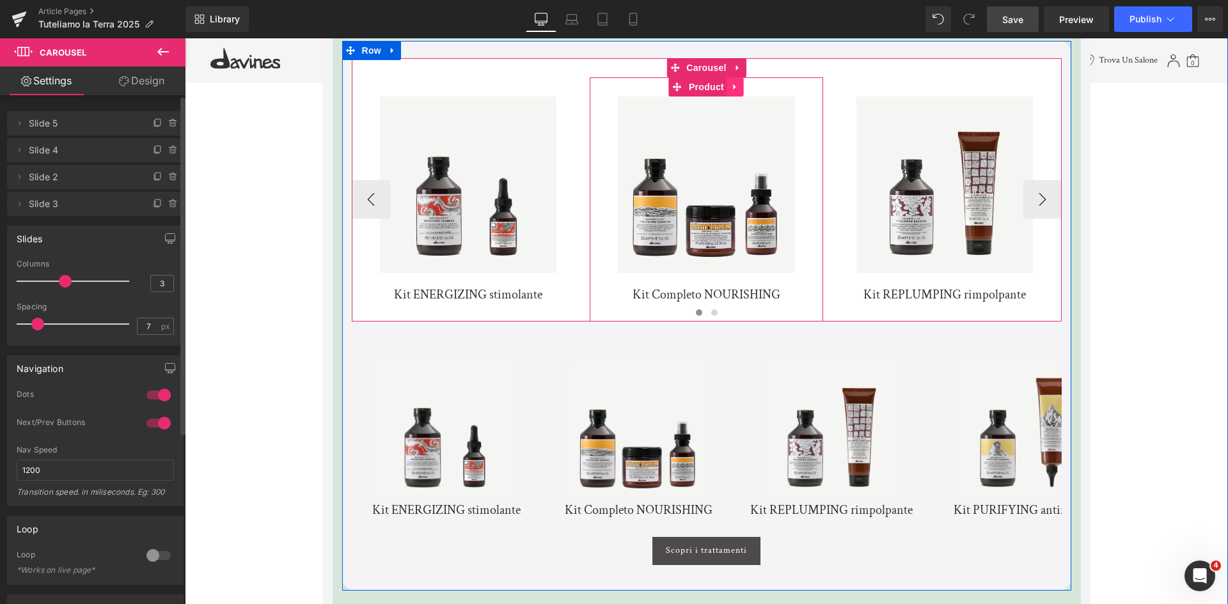
click at [734, 95] on link at bounding box center [735, 86] width 17 height 19
click at [736, 64] on icon at bounding box center [738, 68] width 9 height 10
click at [1041, 204] on button "›" at bounding box center [1042, 199] width 38 height 38
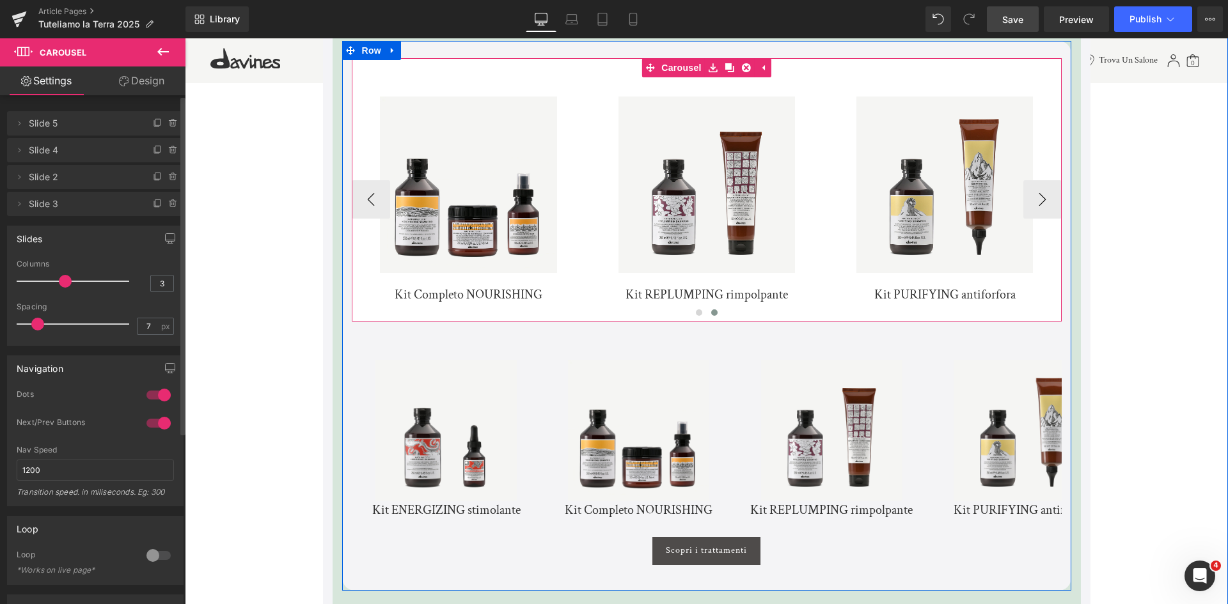
click at [1041, 203] on link "Sale Off" at bounding box center [944, 191] width 221 height 189
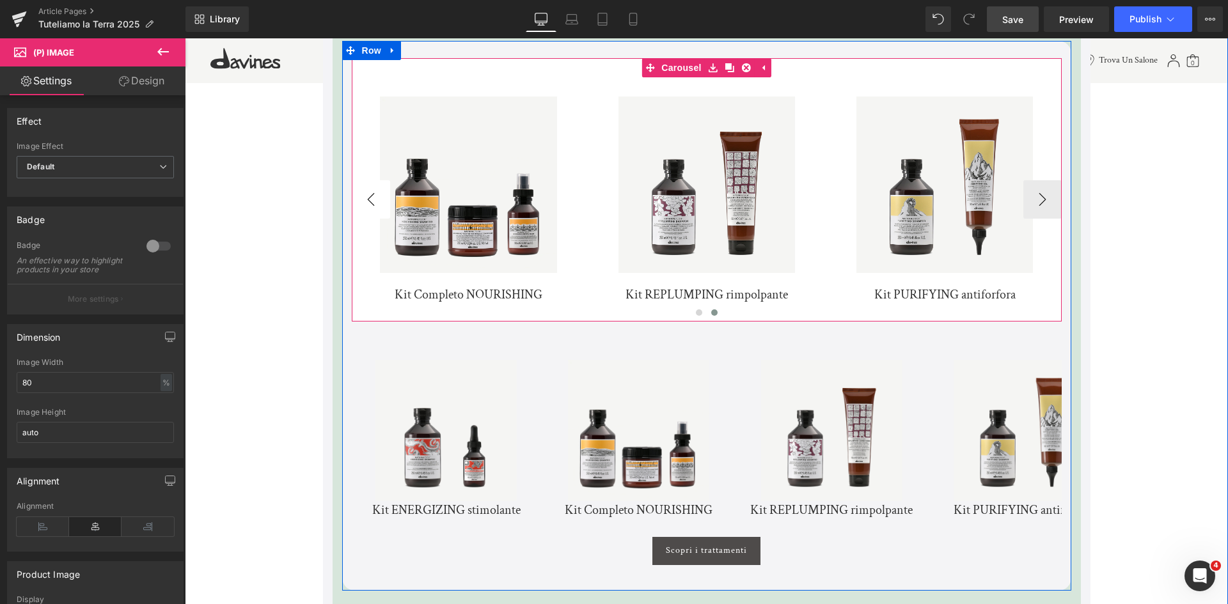
click at [378, 200] on button "‹" at bounding box center [371, 199] width 38 height 38
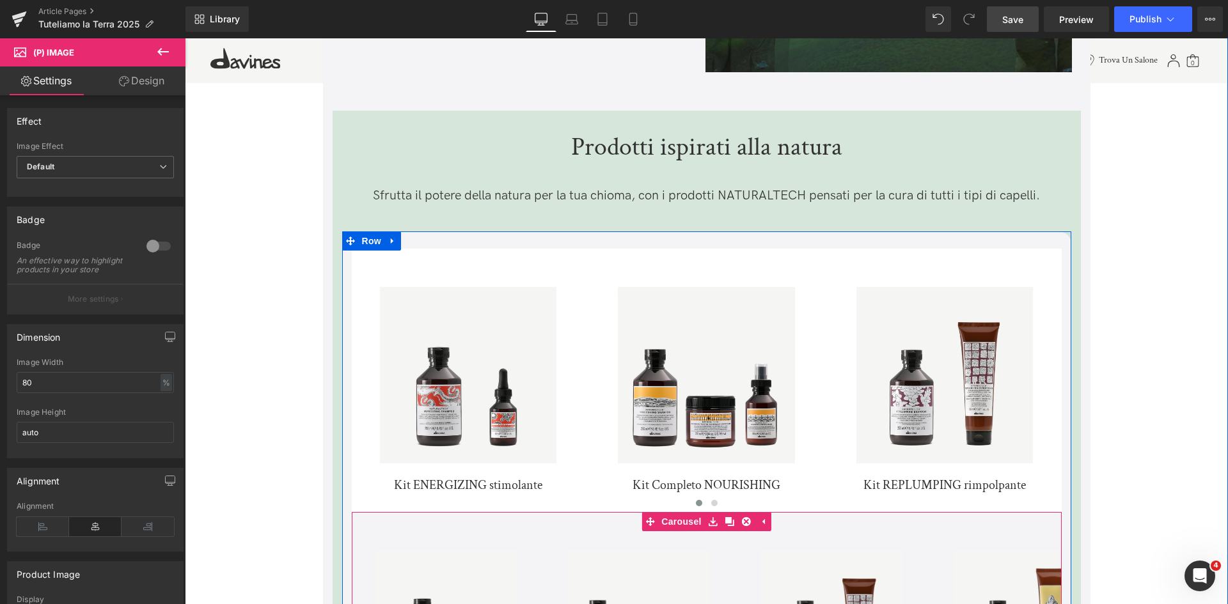
scroll to position [4035, 0]
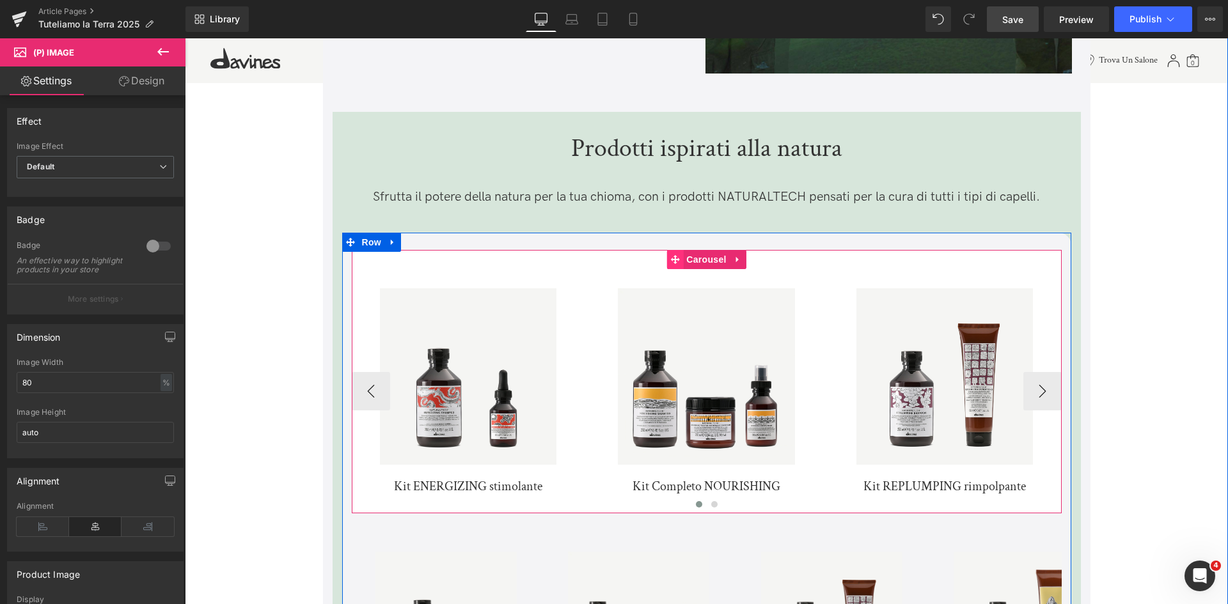
click at [649, 263] on div "Sale Off (P) Image Kit ENERGIZING stimolante (P) Title Product Sale Off" at bounding box center [707, 381] width 710 height 263
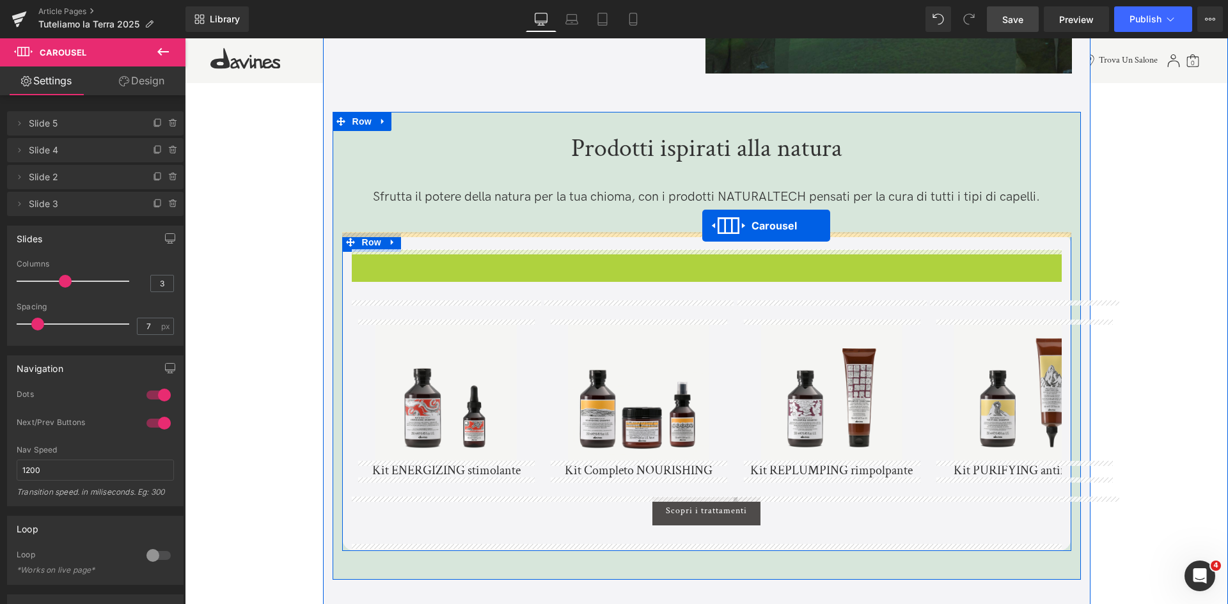
drag, startPoint x: 676, startPoint y: 255, endPoint x: 702, endPoint y: 226, distance: 39.4
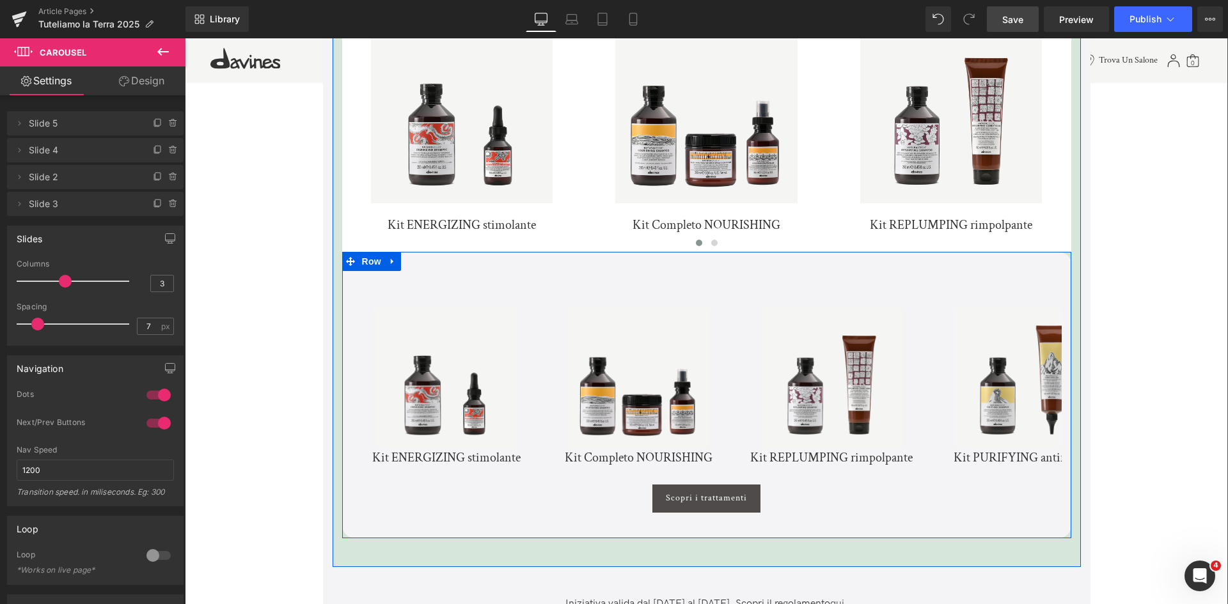
scroll to position [4291, 0]
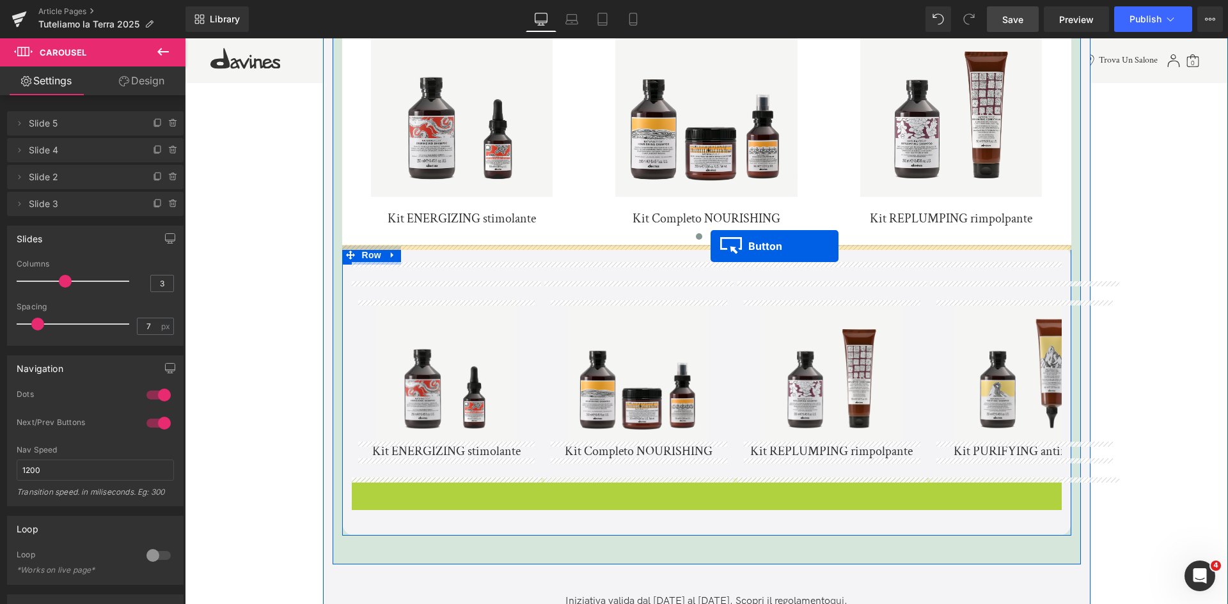
drag, startPoint x: 684, startPoint y: 492, endPoint x: 711, endPoint y: 246, distance: 247.6
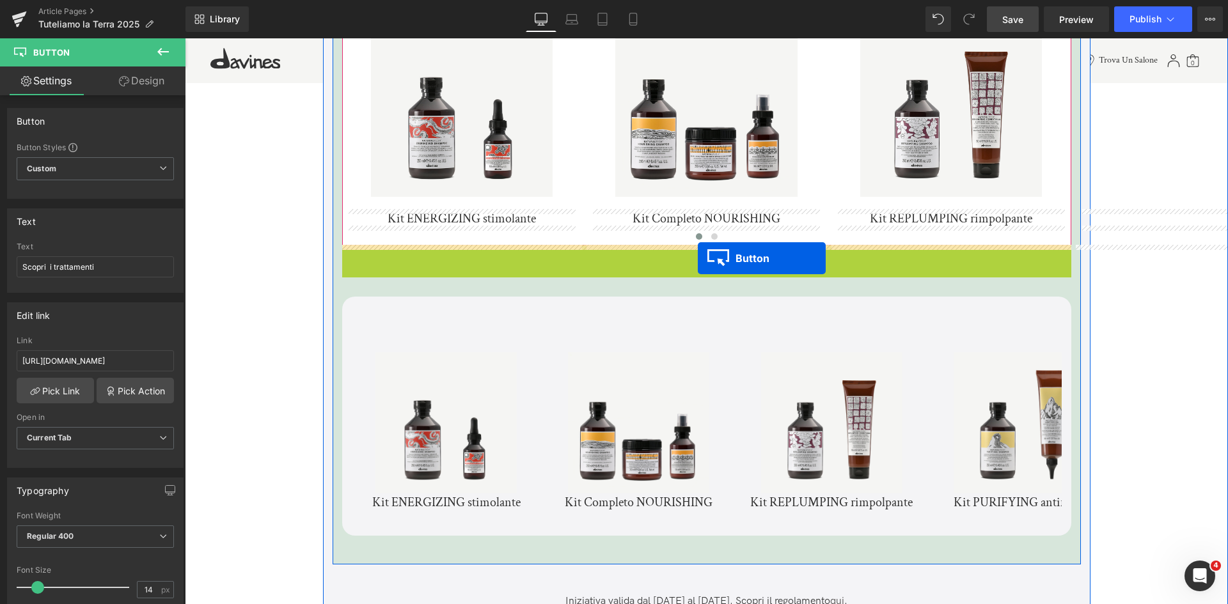
drag, startPoint x: 681, startPoint y: 259, endPoint x: 698, endPoint y: 258, distance: 16.6
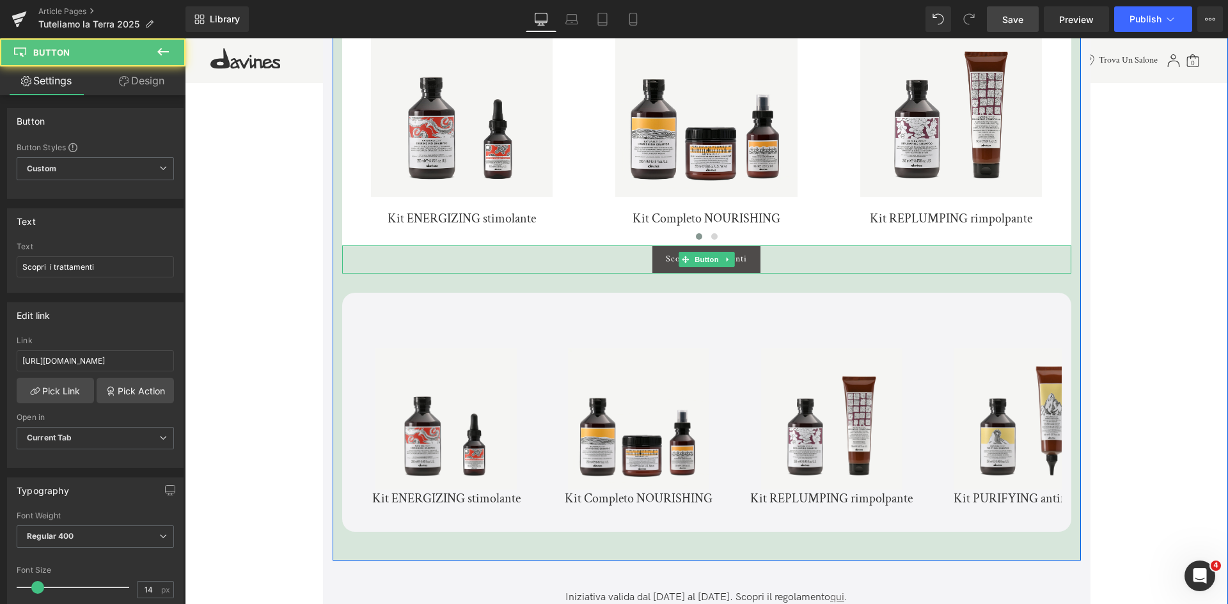
click at [802, 255] on div "Scopri i trattamenti" at bounding box center [706, 260] width 729 height 28
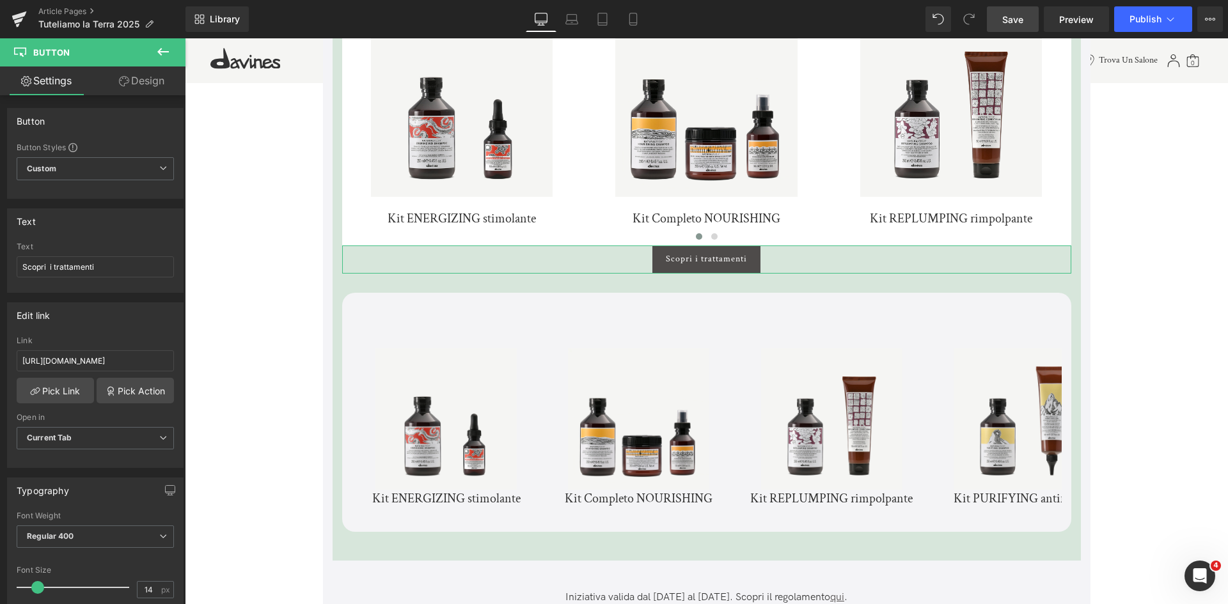
click at [148, 88] on link "Design" at bounding box center [141, 81] width 93 height 29
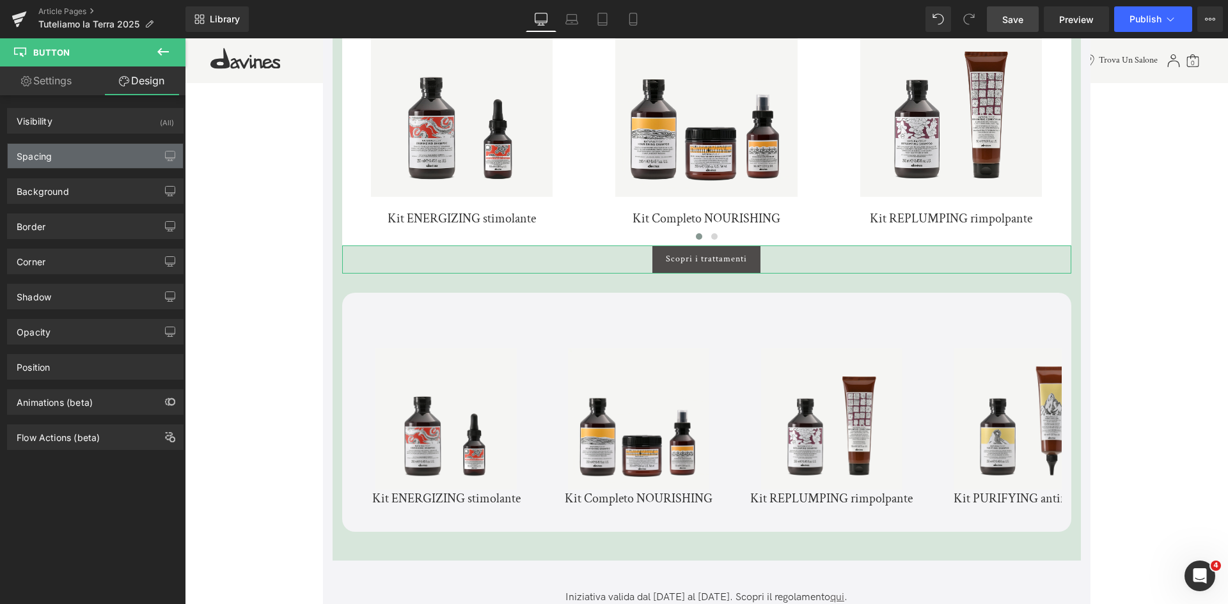
click at [93, 155] on div "Spacing" at bounding box center [95, 156] width 175 height 24
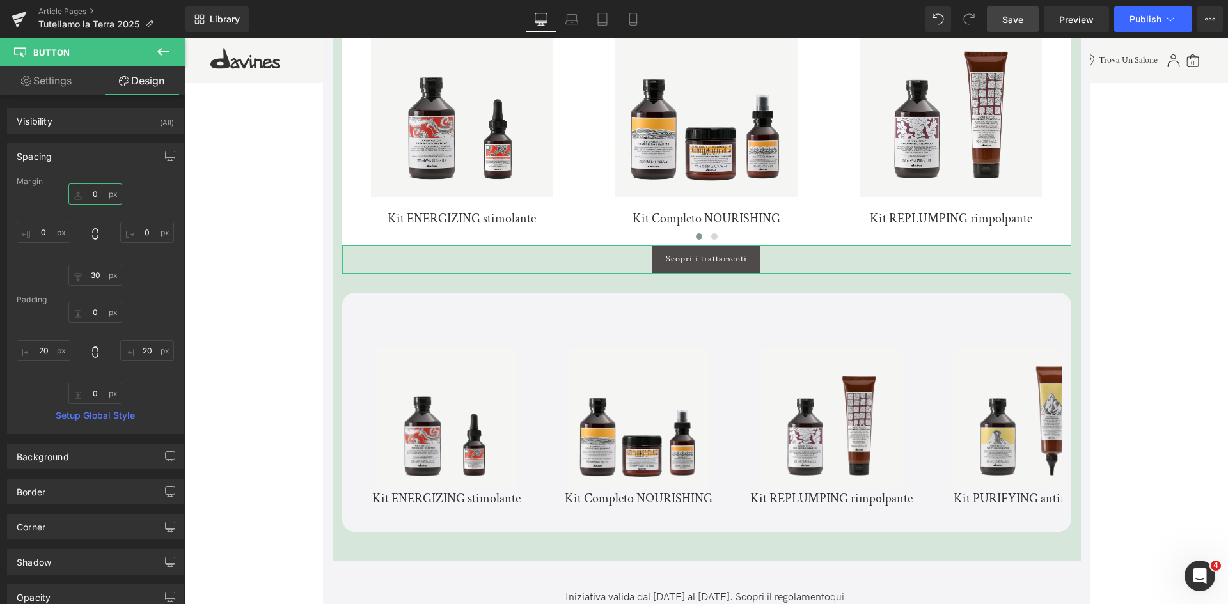
click at [90, 196] on input "0" at bounding box center [95, 194] width 54 height 21
click at [83, 194] on input "0" at bounding box center [95, 194] width 54 height 21
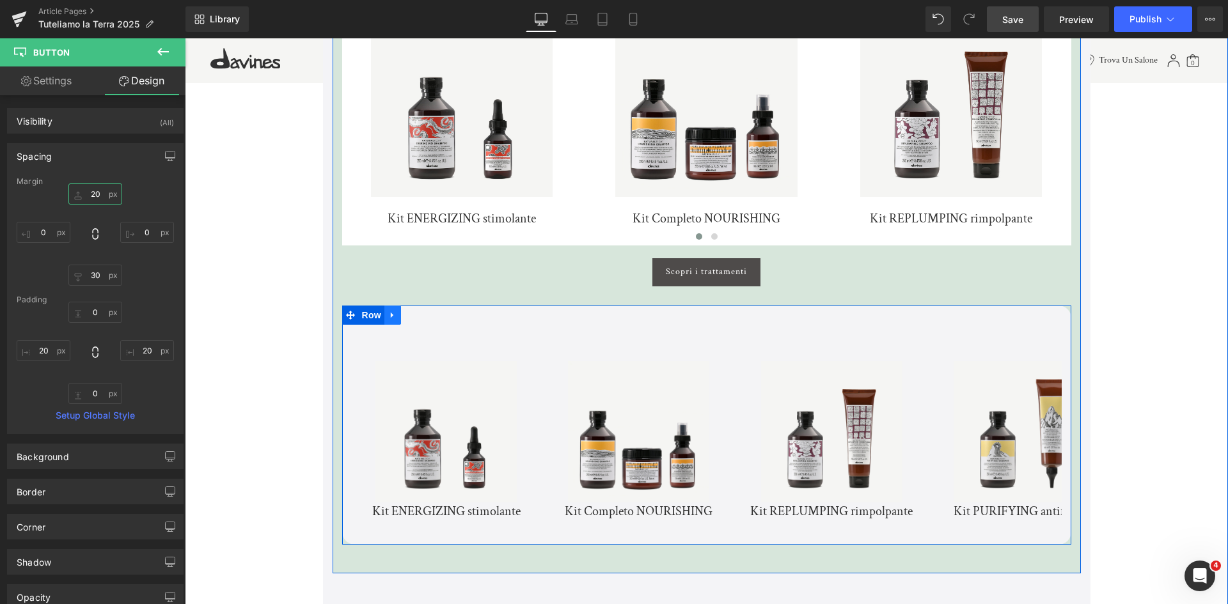
type input "20"
click at [388, 318] on icon at bounding box center [392, 315] width 9 height 10
click at [428, 322] on link at bounding box center [426, 315] width 17 height 19
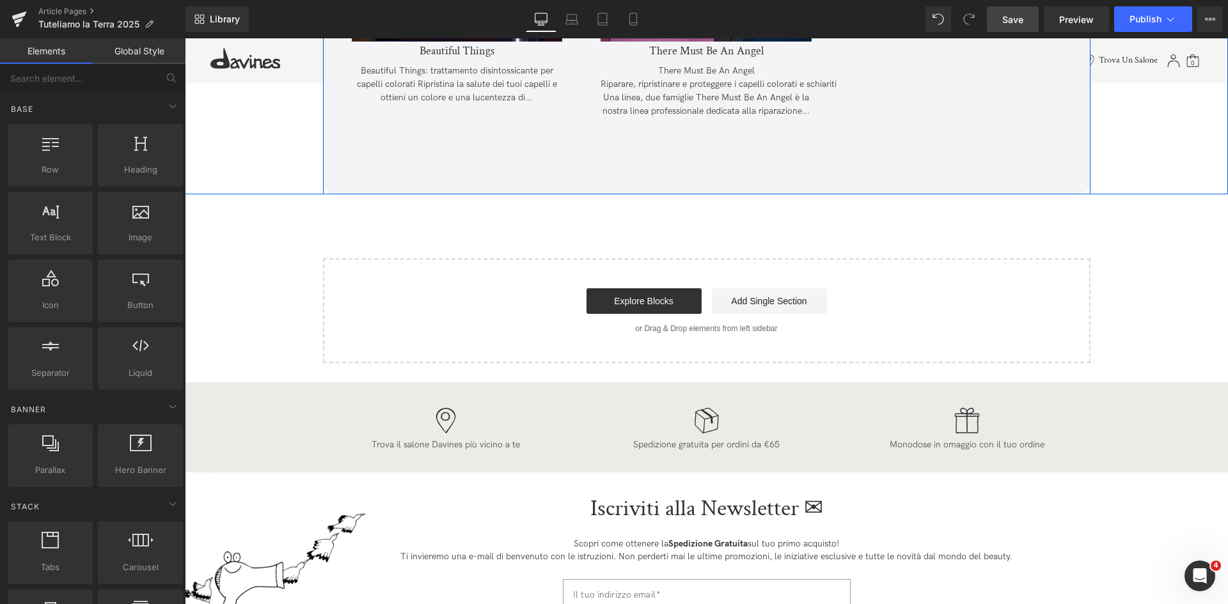
scroll to position [3688, 0]
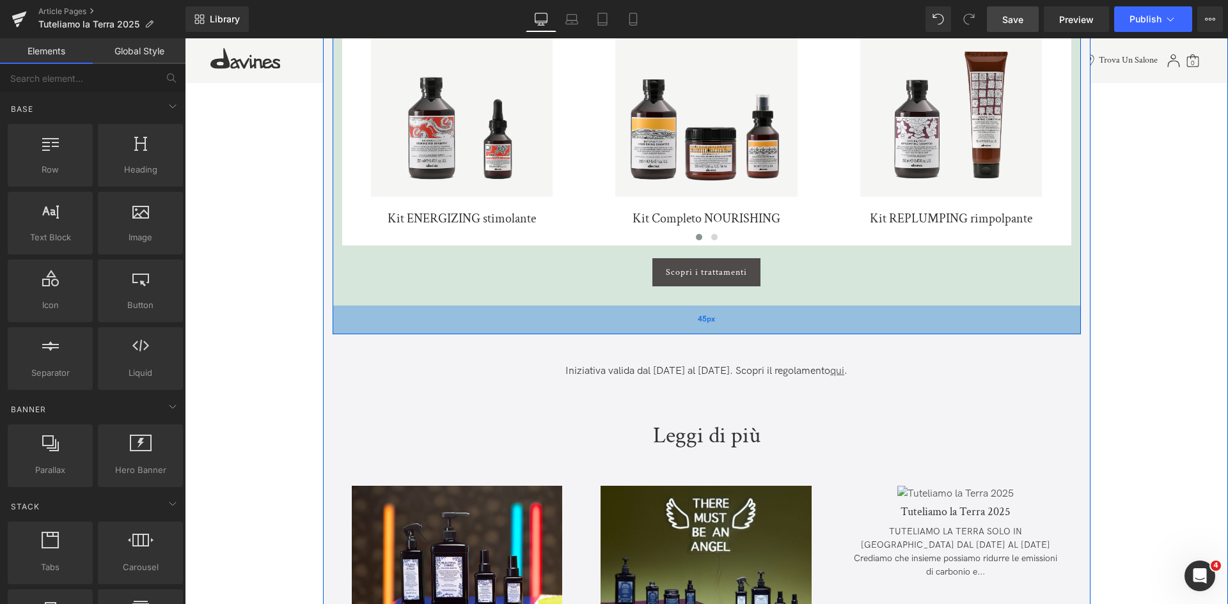
click at [713, 318] on span "45px" at bounding box center [706, 320] width 17 height 17
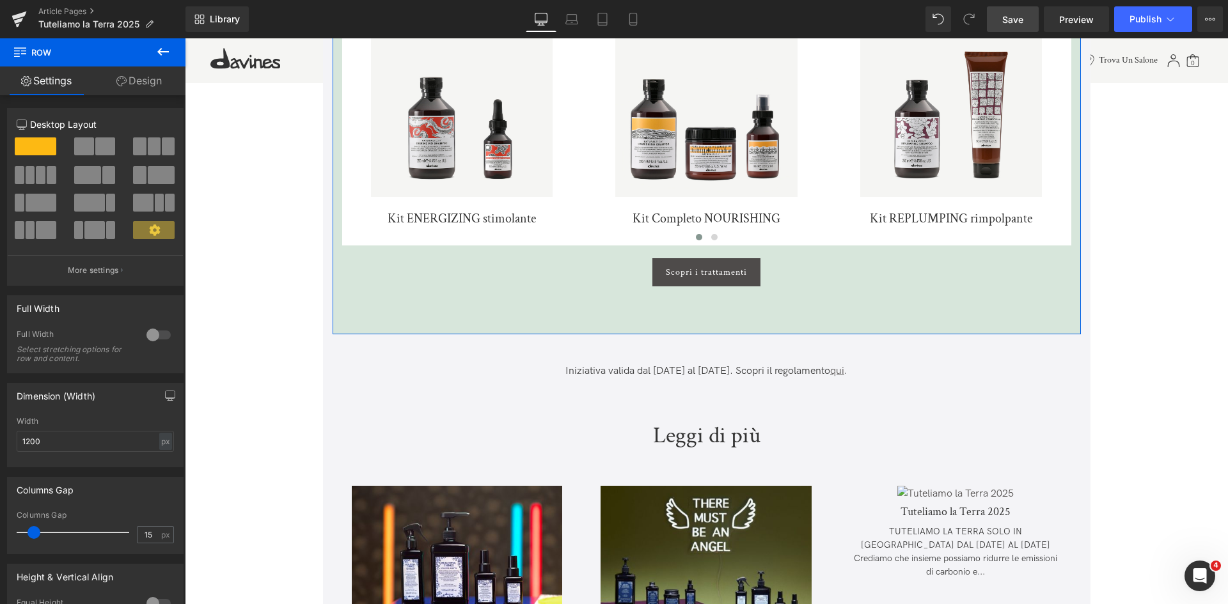
click at [171, 86] on link "Design" at bounding box center [139, 81] width 93 height 29
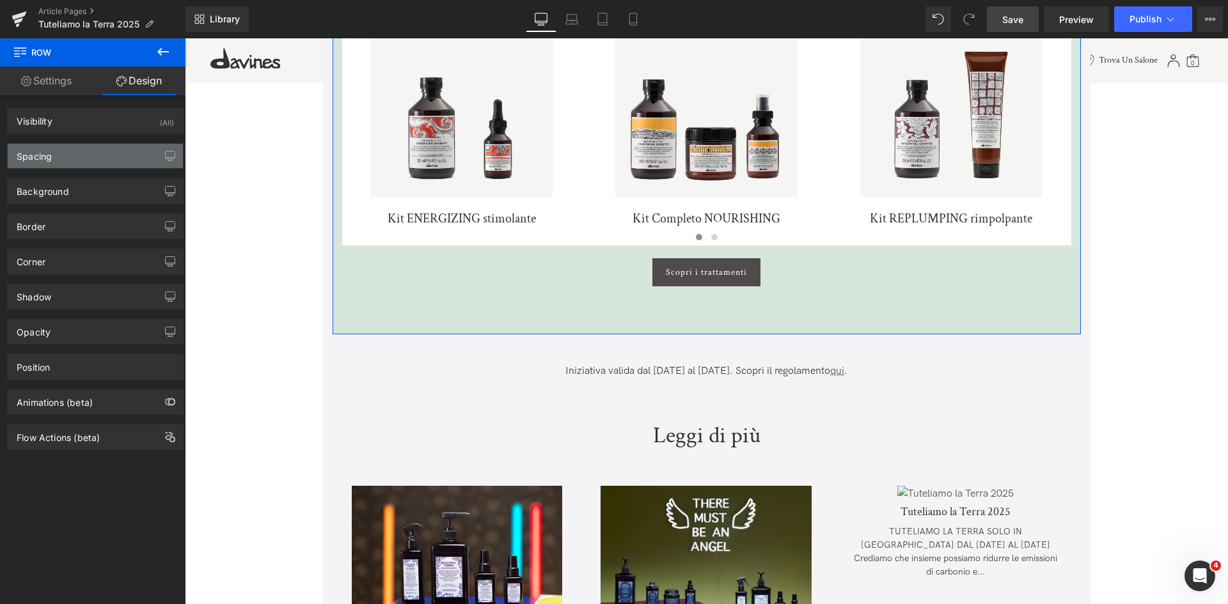
click at [104, 162] on div "Spacing" at bounding box center [95, 156] width 175 height 24
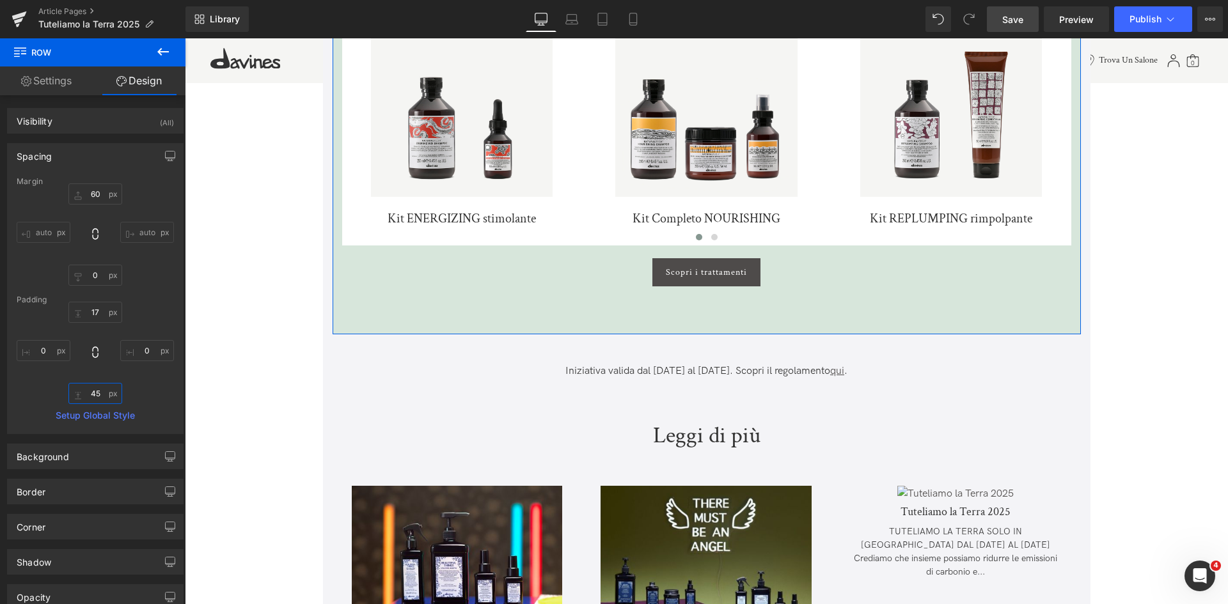
click at [97, 388] on input "45" at bounding box center [95, 393] width 54 height 21
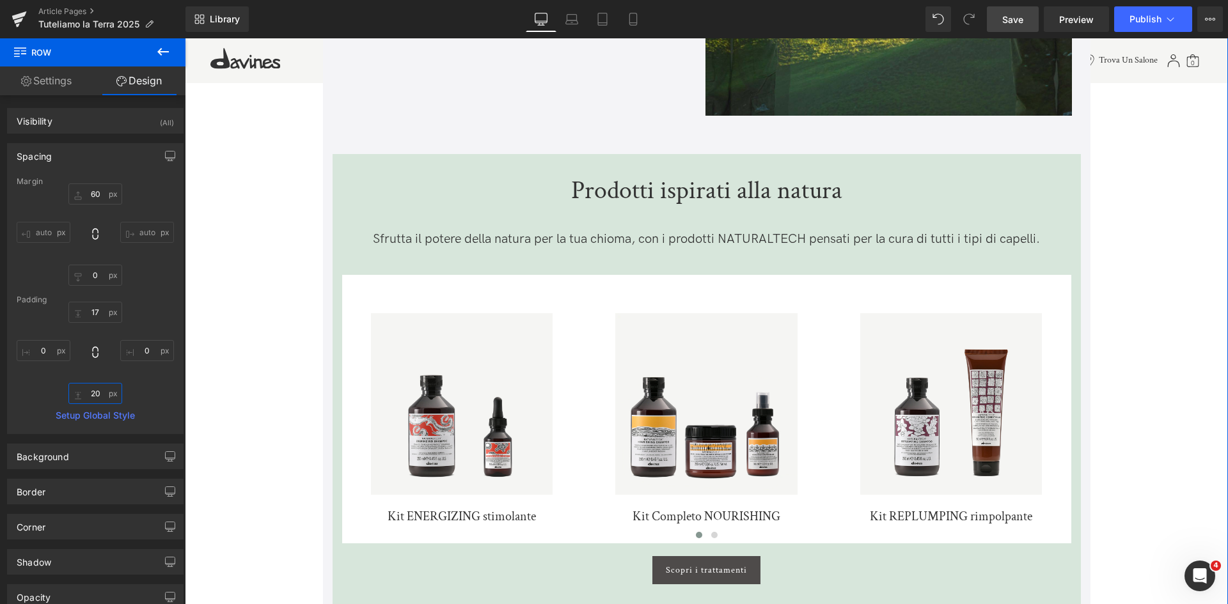
scroll to position [3368, 0]
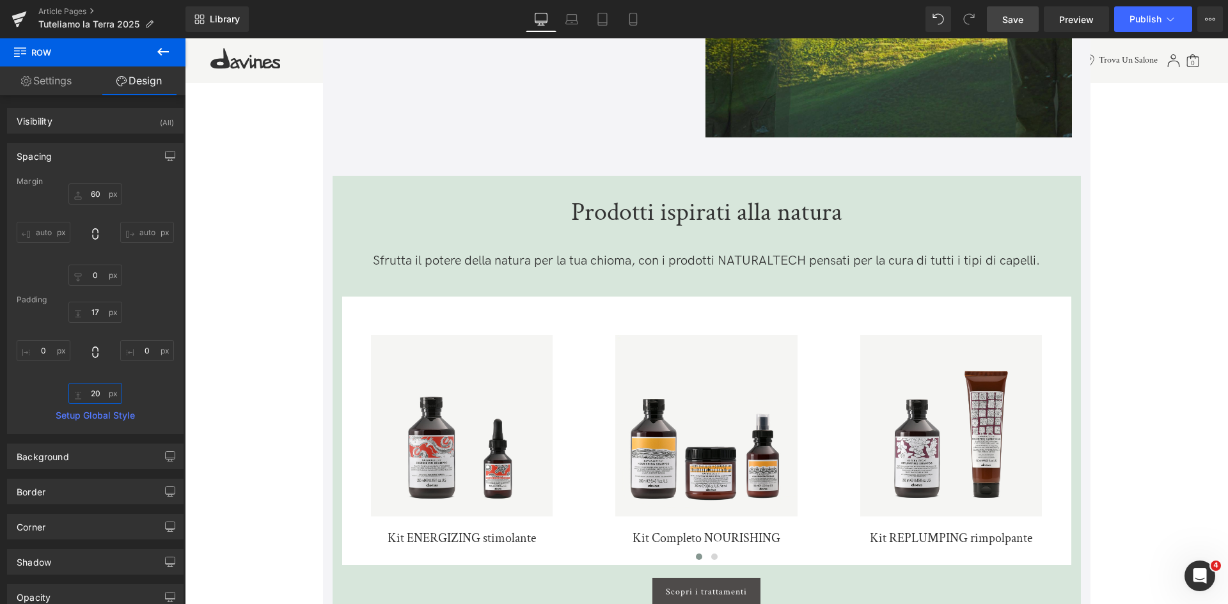
type input "20"
click at [993, 26] on link "Save" at bounding box center [1013, 19] width 52 height 26
click at [1078, 22] on span "Preview" at bounding box center [1076, 19] width 35 height 13
click at [1133, 26] on button "Publish" at bounding box center [1153, 19] width 78 height 26
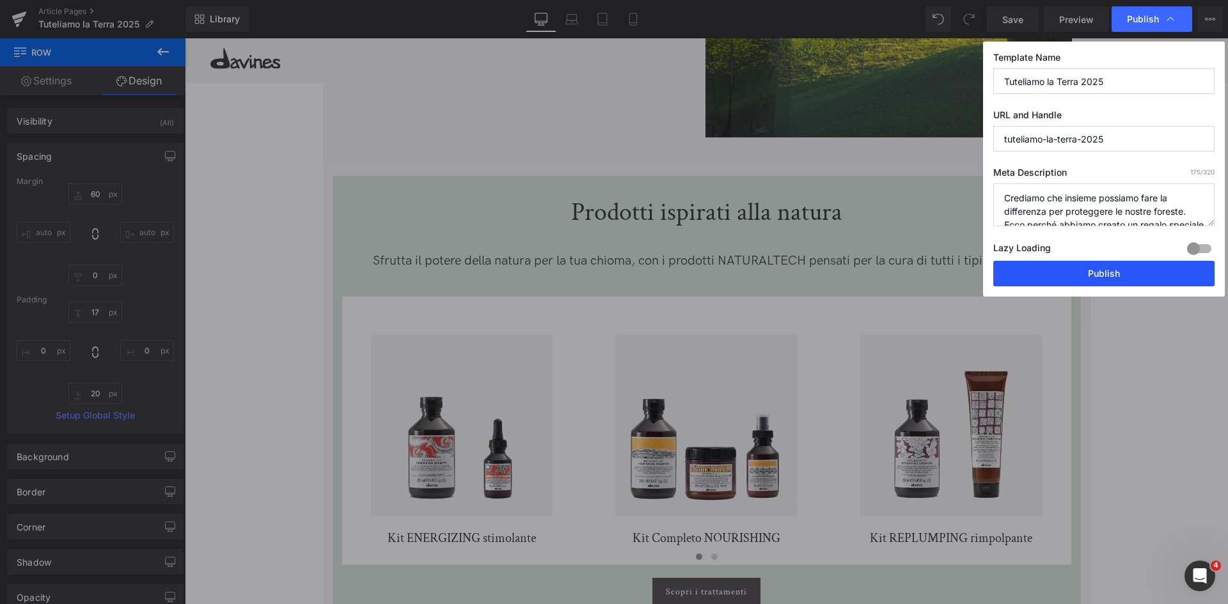
click at [1129, 274] on button "Publish" at bounding box center [1103, 274] width 221 height 26
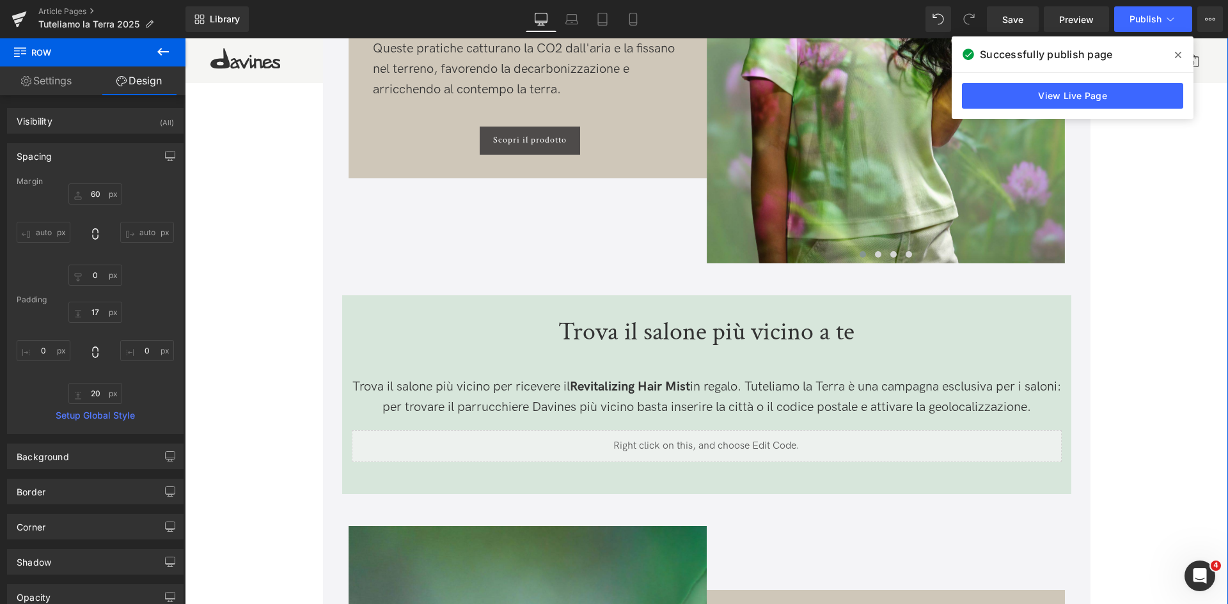
scroll to position [874, 0]
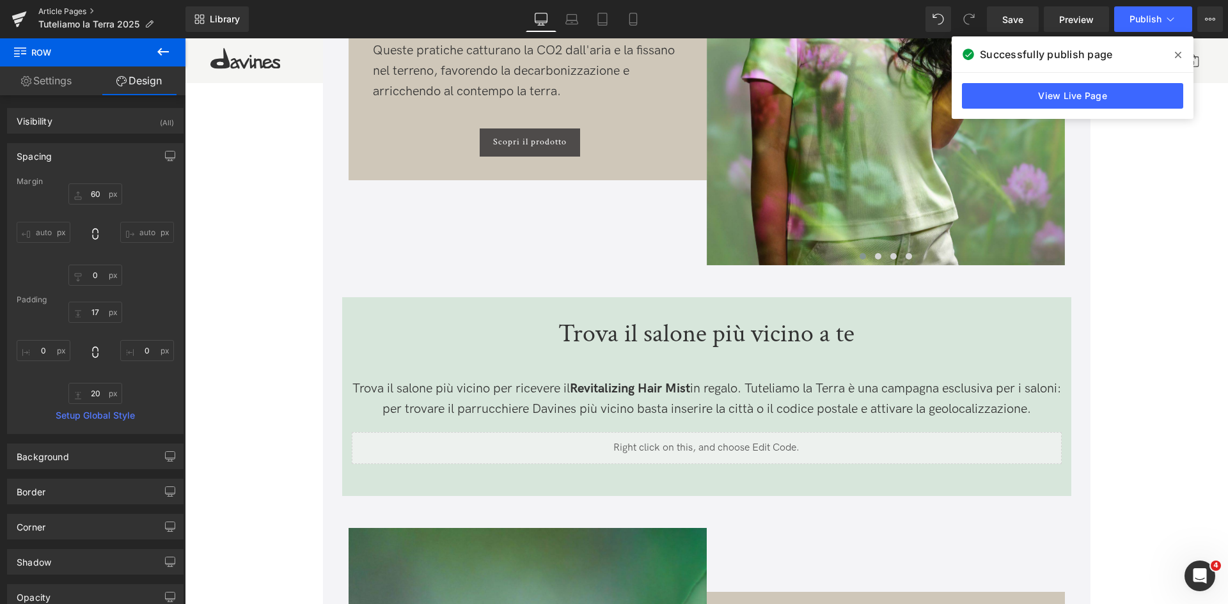
click at [71, 14] on link "Article Pages" at bounding box center [111, 11] width 147 height 10
